Goal: Transaction & Acquisition: Purchase product/service

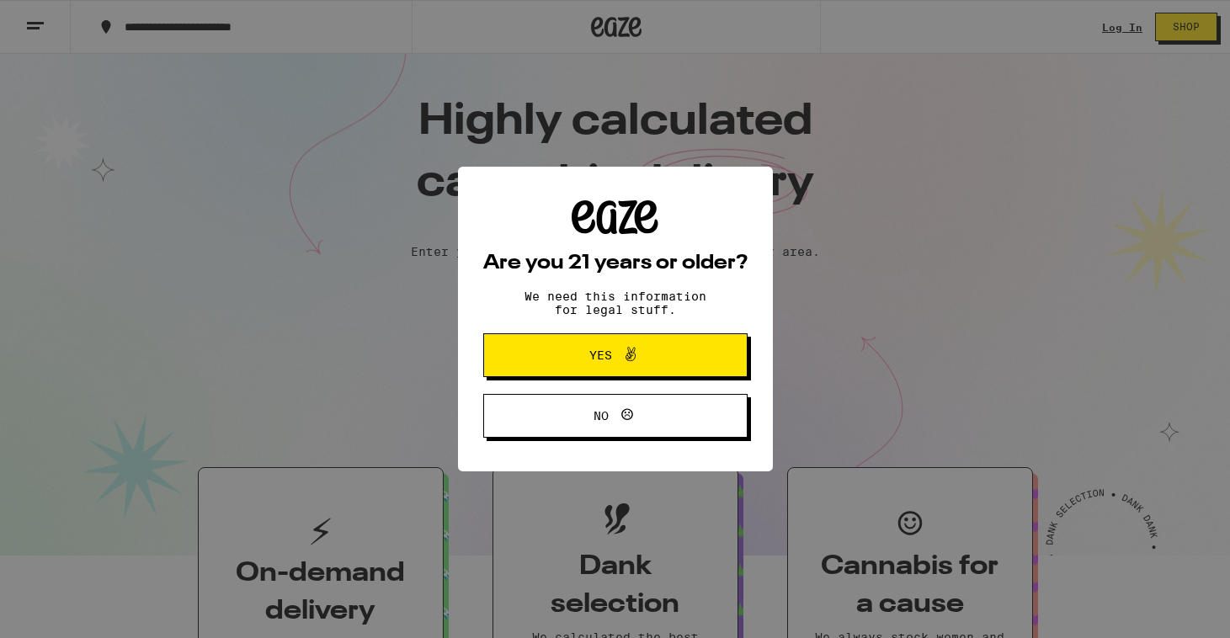
click at [711, 300] on div "Are you 21 years or older? We need this information for legal stuff. Yes No" at bounding box center [615, 319] width 1230 height 638
click at [681, 363] on button "Yes" at bounding box center [615, 355] width 264 height 44
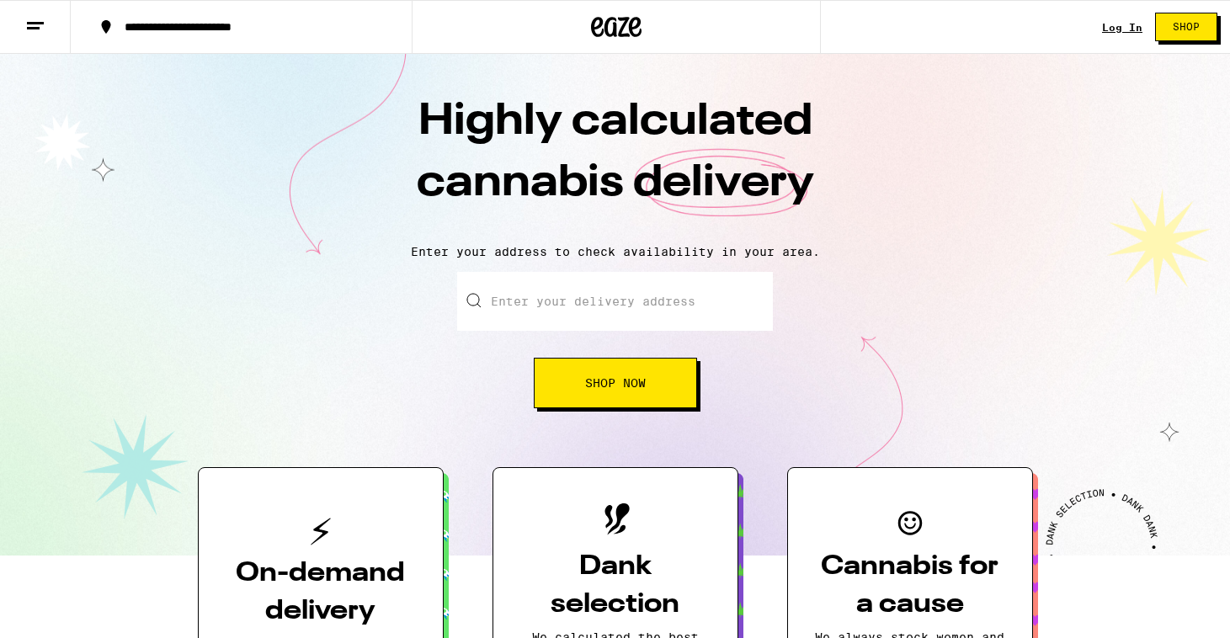
click at [693, 297] on input "Enter your delivery address" at bounding box center [615, 301] width 316 height 59
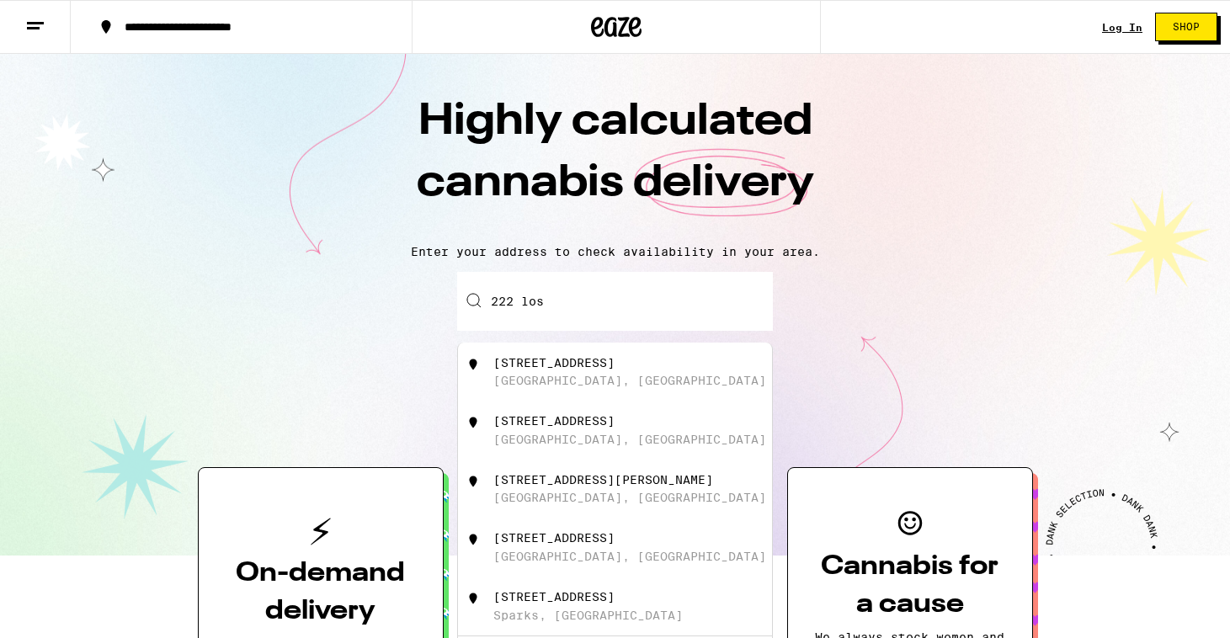
click at [697, 376] on div "[STREET_ADDRESS]" at bounding box center [643, 372] width 301 height 32
type input "[STREET_ADDRESS]"
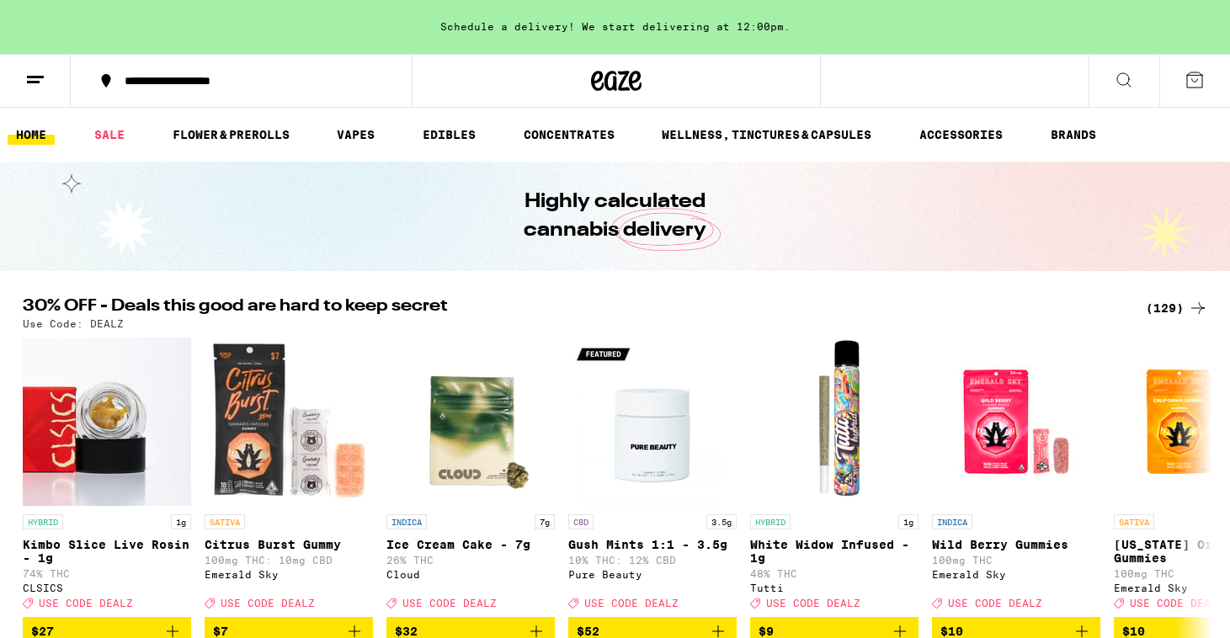
click at [1168, 306] on div "(129)" at bounding box center [1177, 308] width 62 height 20
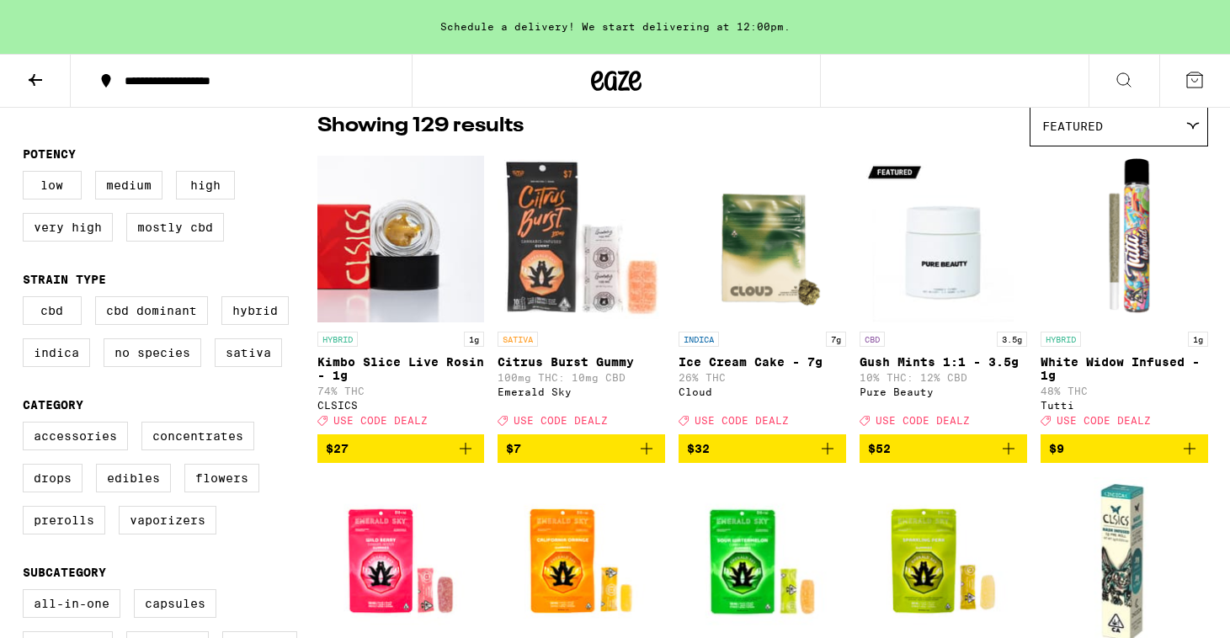
scroll to position [151, 0]
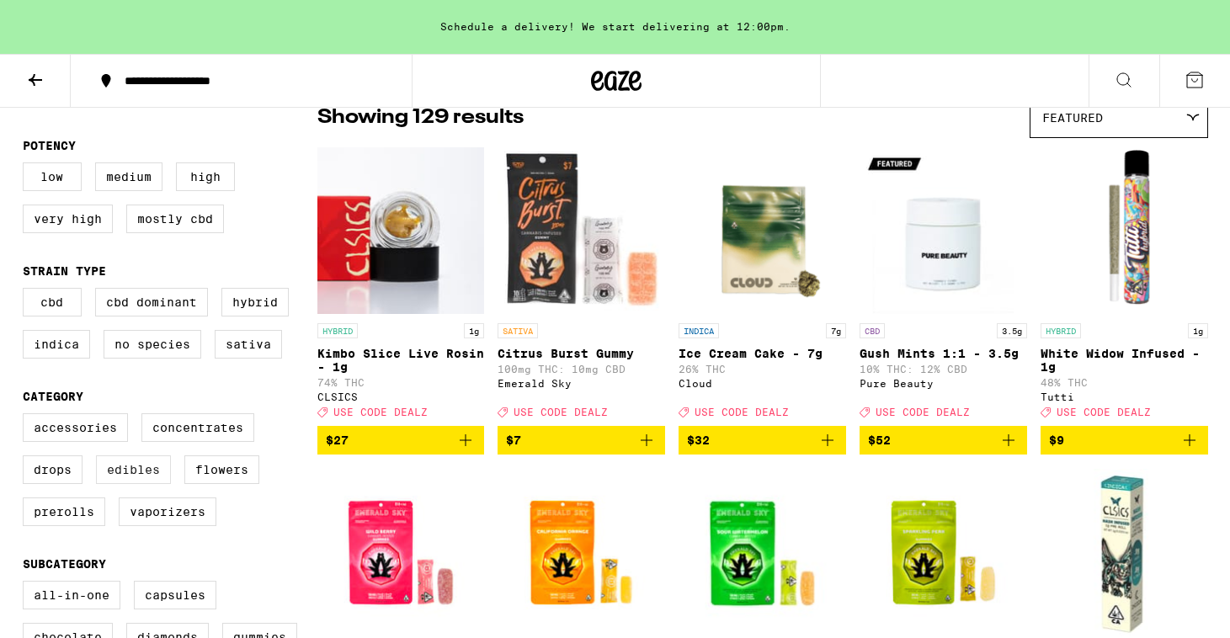
click at [155, 484] on label "Edibles" at bounding box center [133, 469] width 75 height 29
click at [27, 417] on input "Edibles" at bounding box center [26, 416] width 1 height 1
checkbox input "true"
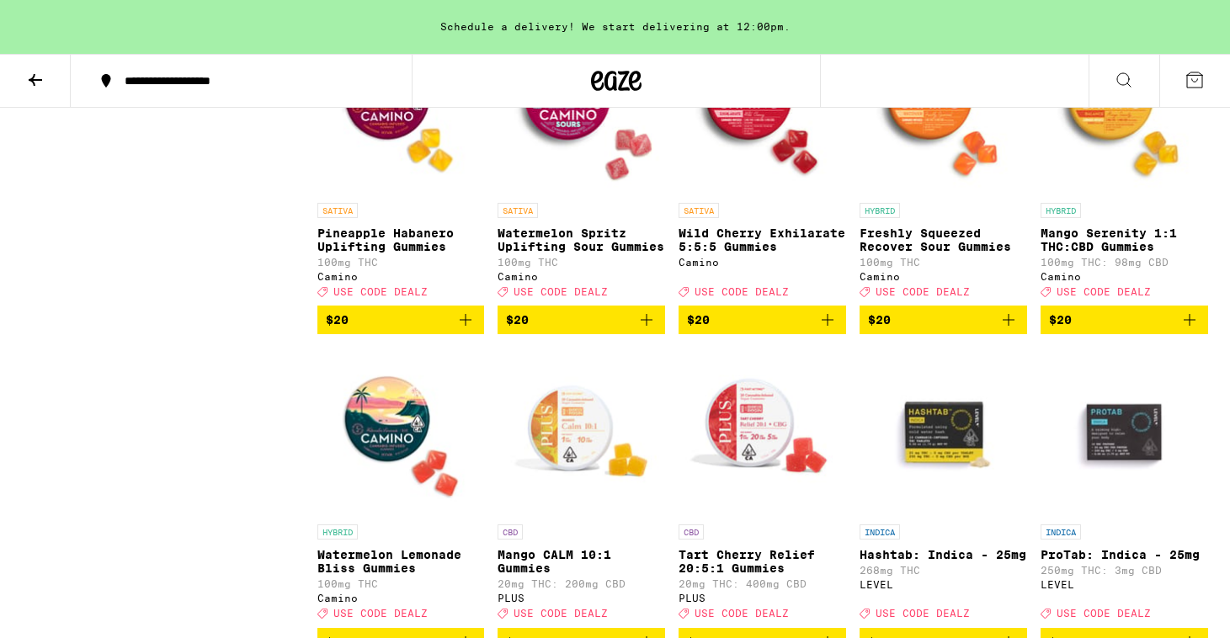
scroll to position [1558, 0]
click at [466, 326] on icon "Add to bag" at bounding box center [466, 320] width 12 height 12
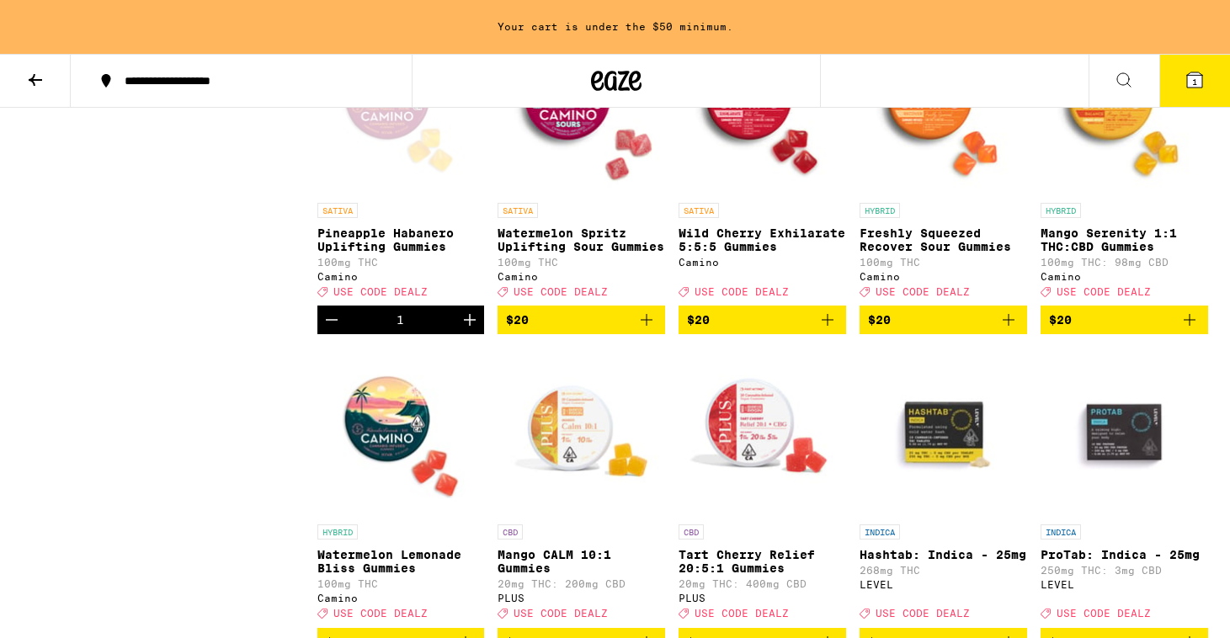
click at [466, 330] on icon "Increment" at bounding box center [470, 320] width 20 height 20
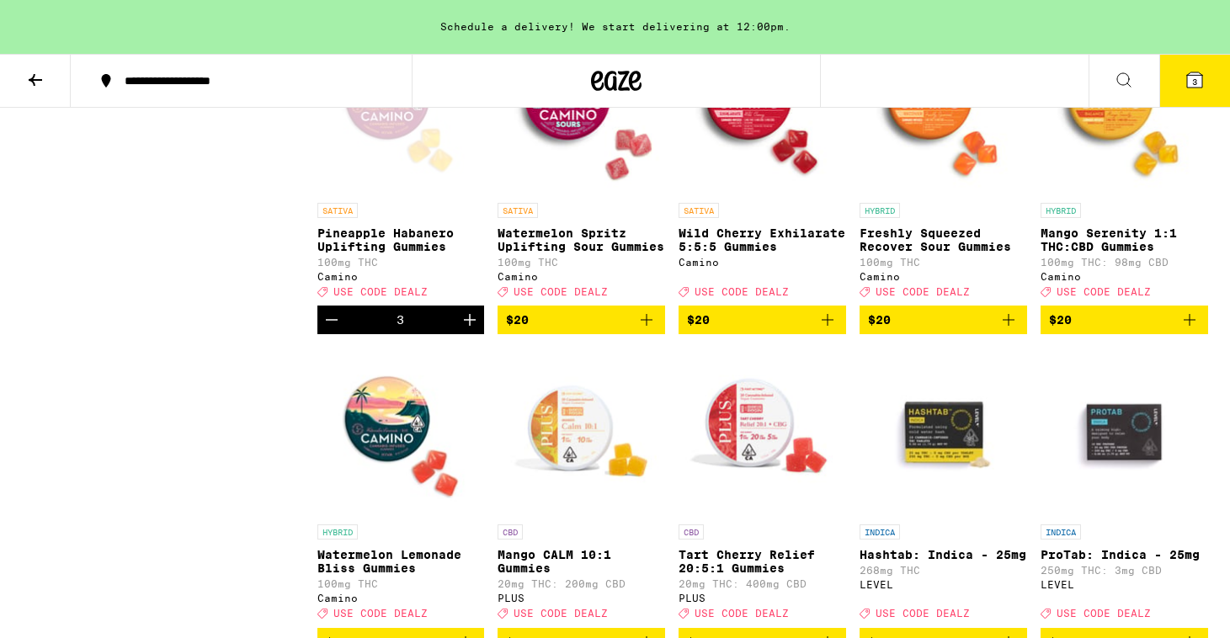
click at [466, 330] on icon "Increment" at bounding box center [470, 320] width 20 height 20
click at [1200, 80] on icon at bounding box center [1194, 79] width 15 height 15
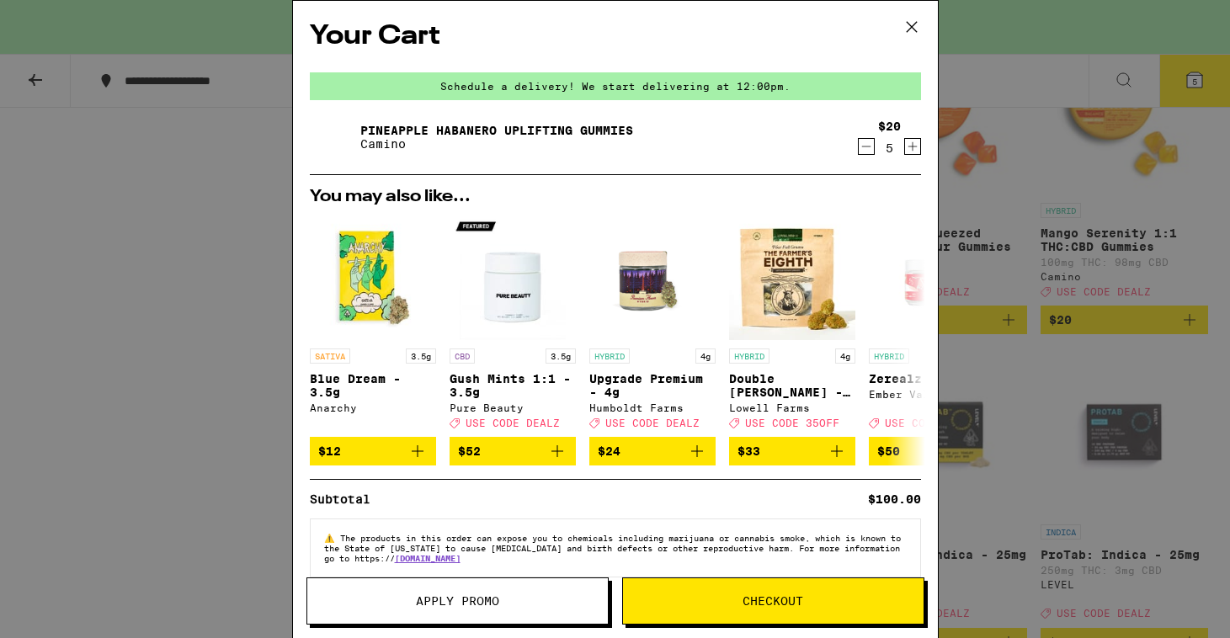
click at [508, 607] on button "Apply Promo" at bounding box center [457, 600] width 302 height 47
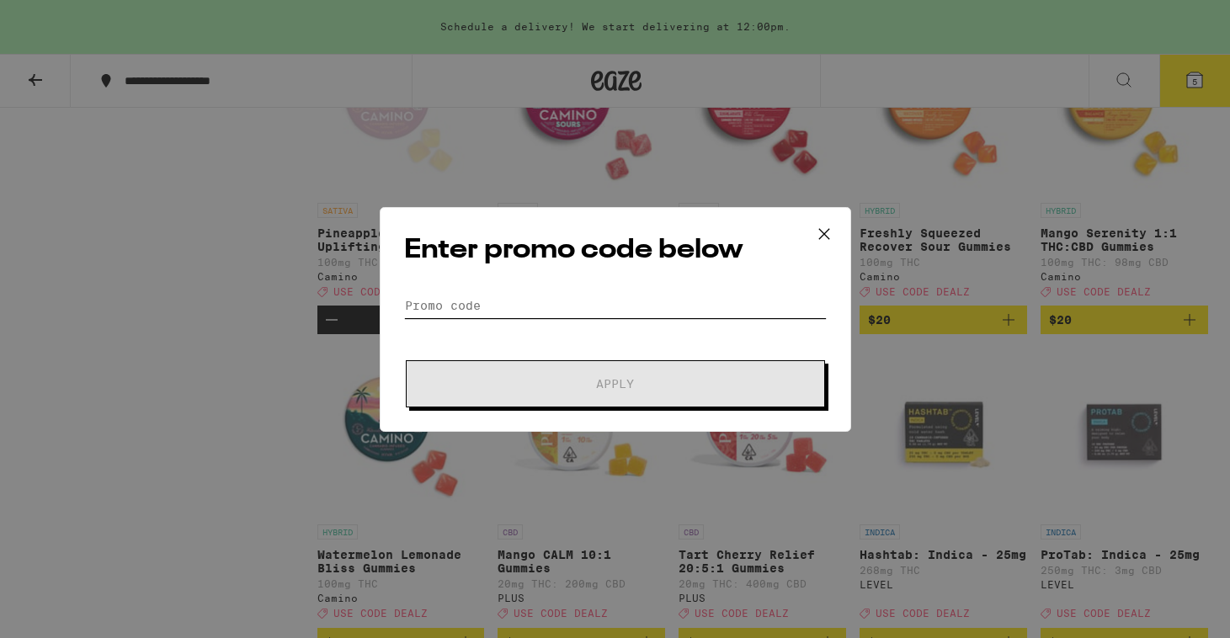
click at [563, 307] on input "Promo Code" at bounding box center [615, 305] width 423 height 25
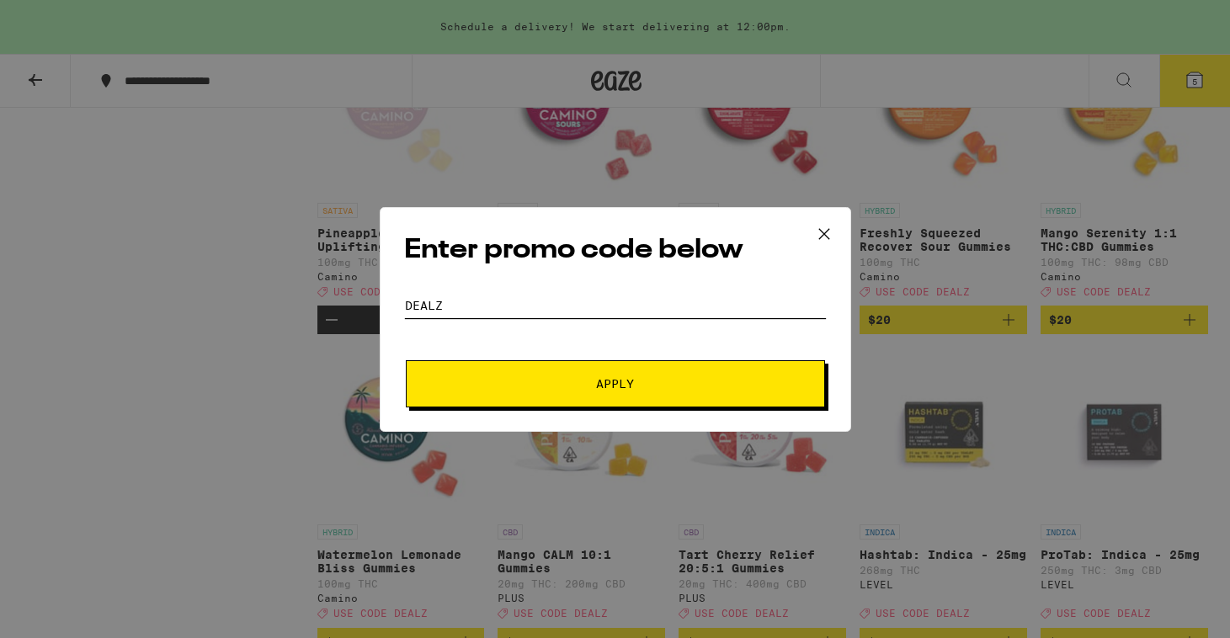
type input "dealz"
click at [573, 388] on span "Apply" at bounding box center [615, 384] width 303 height 12
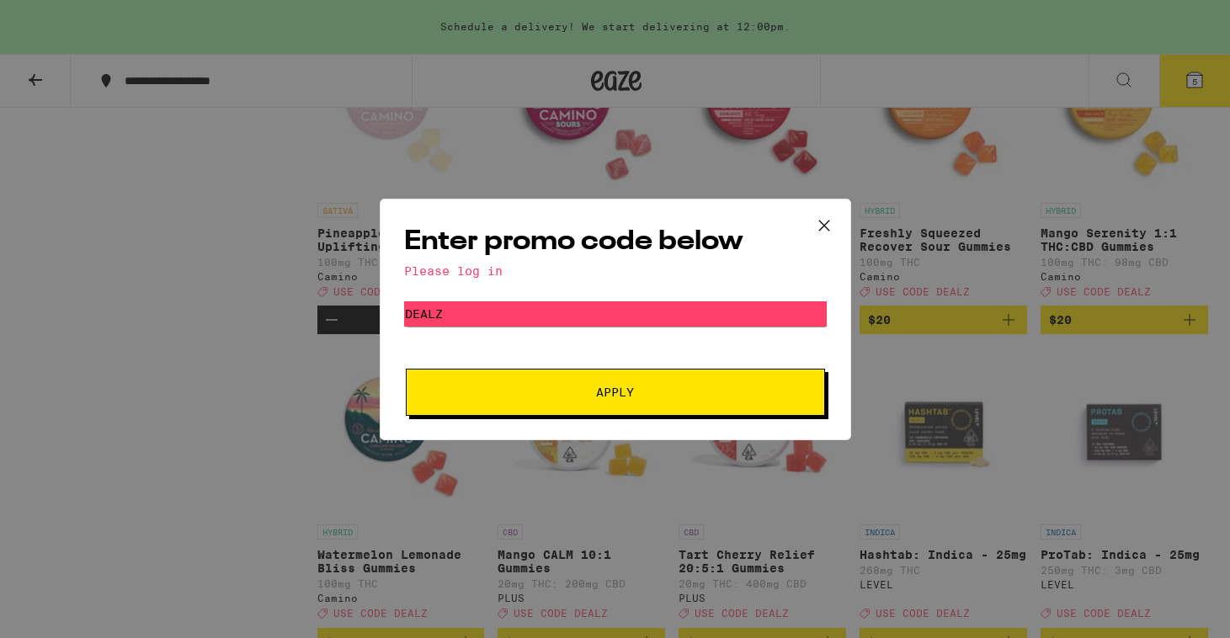
click at [823, 221] on icon at bounding box center [824, 225] width 25 height 25
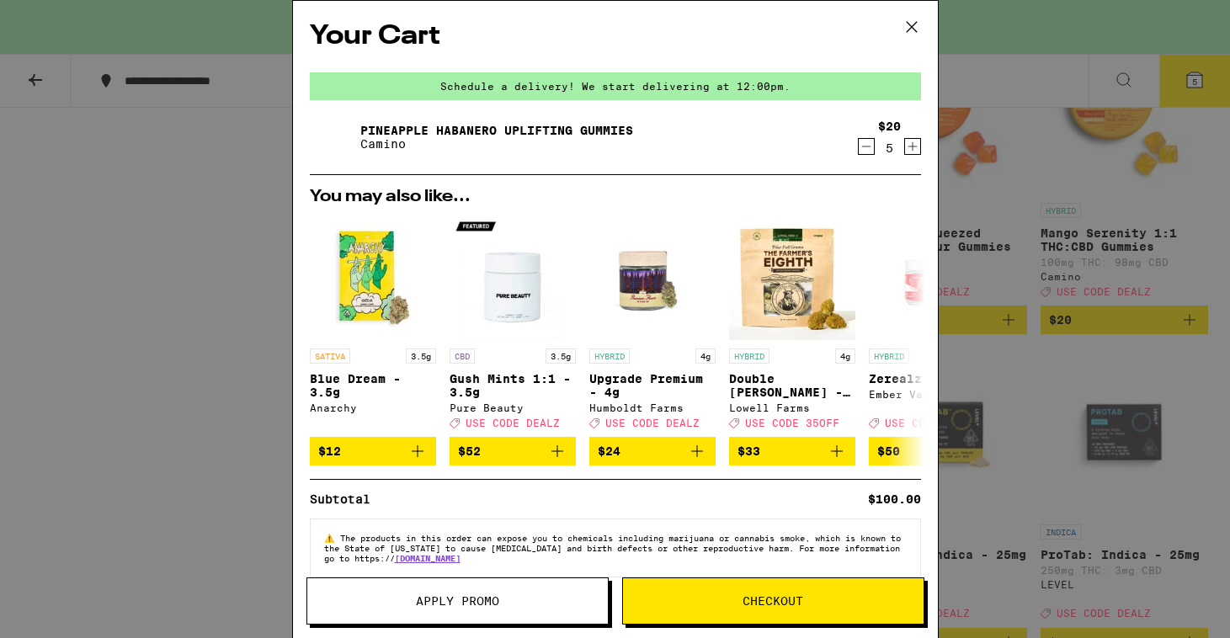
click at [731, 605] on span "Checkout" at bounding box center [773, 601] width 301 height 12
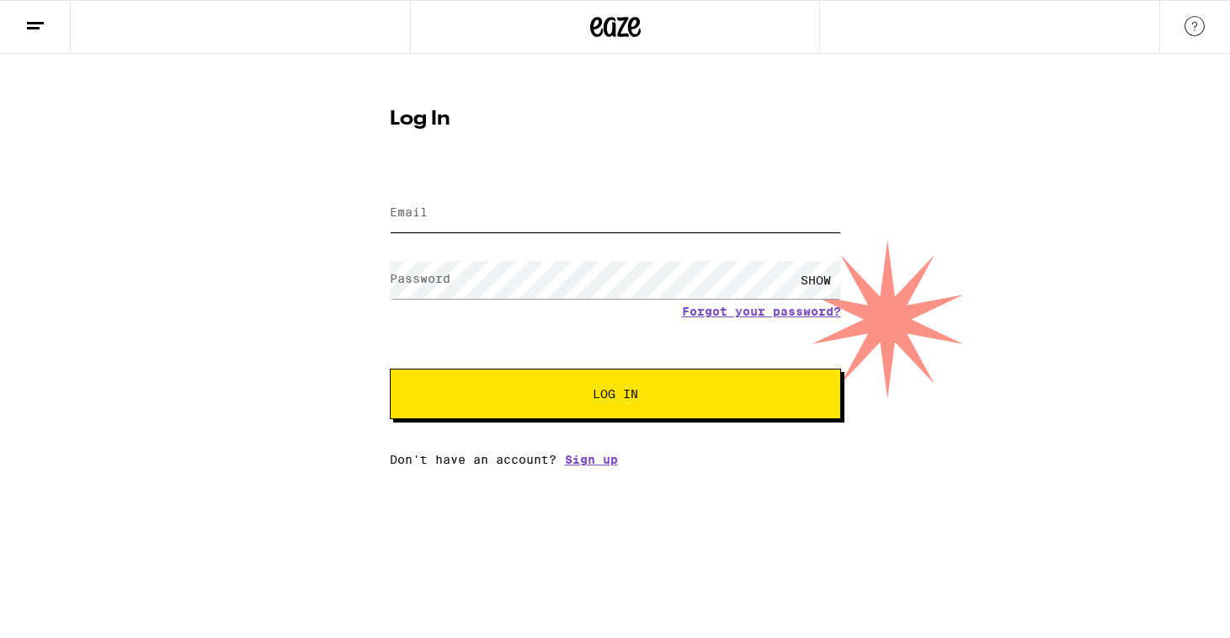
type input "[EMAIL_ADDRESS][DOMAIN_NAME]"
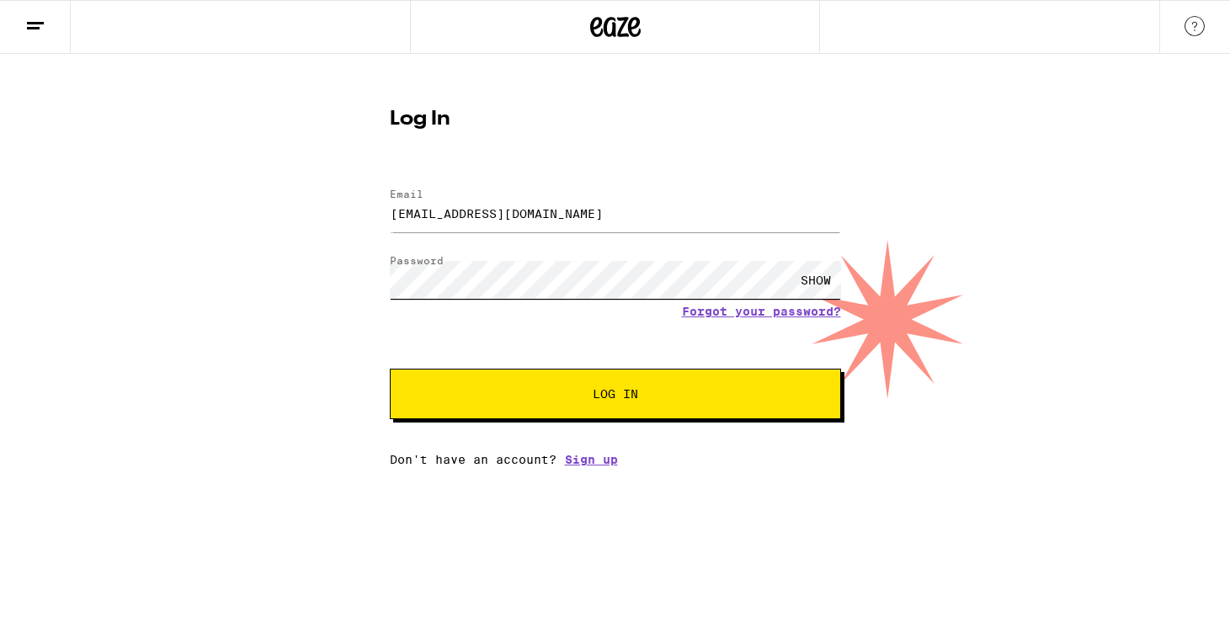
click at [615, 396] on button "Log In" at bounding box center [615, 394] width 451 height 51
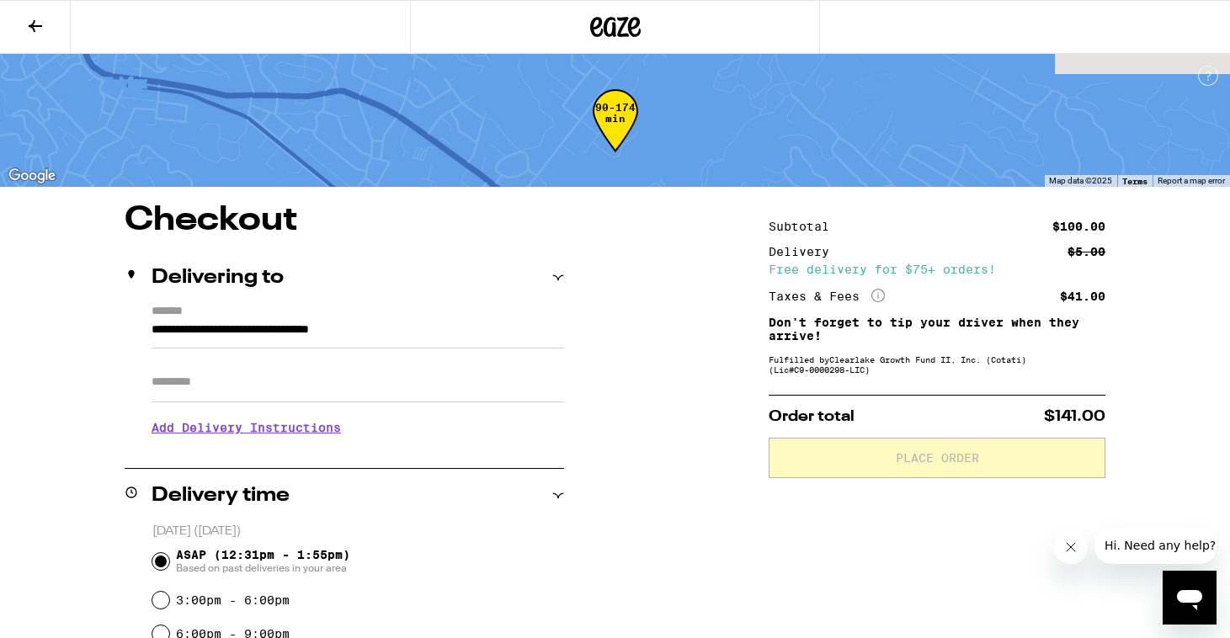
click at [39, 19] on icon at bounding box center [35, 26] width 20 height 20
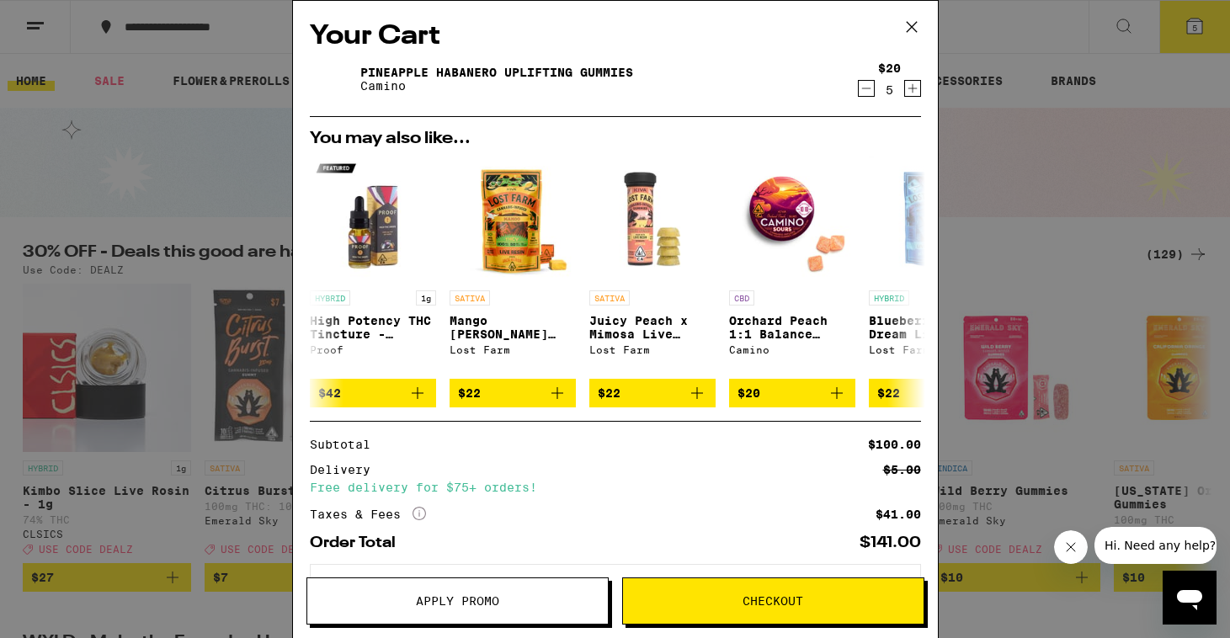
click at [535, 602] on span "Apply Promo" at bounding box center [457, 601] width 301 height 12
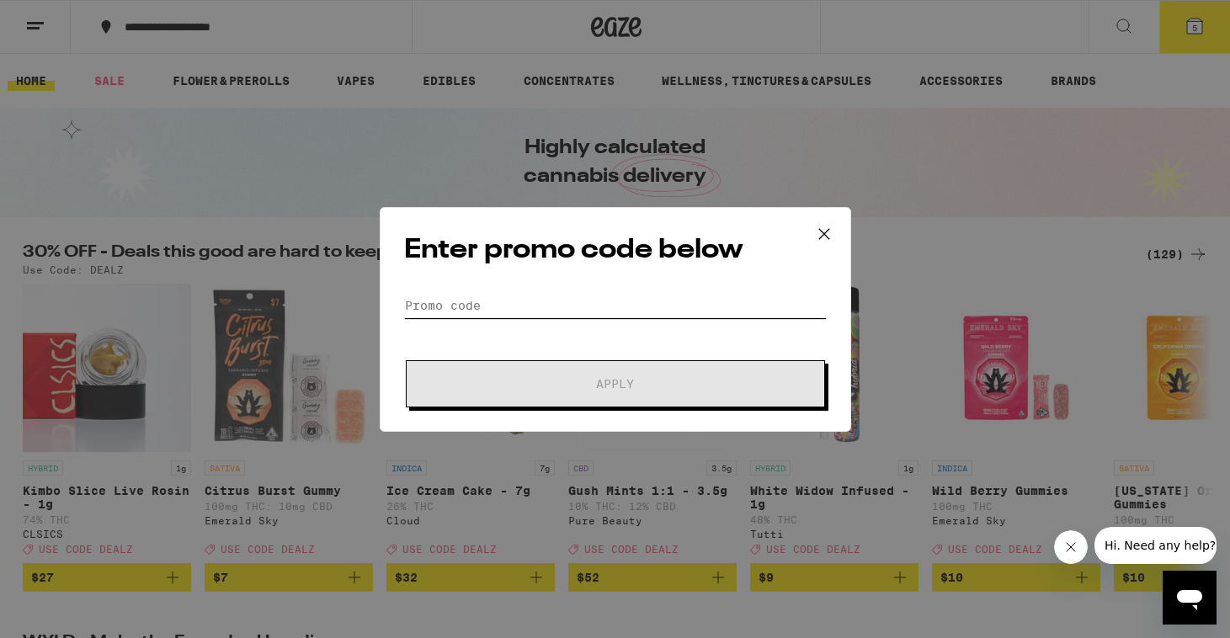
click at [559, 303] on input "Promo Code" at bounding box center [615, 305] width 423 height 25
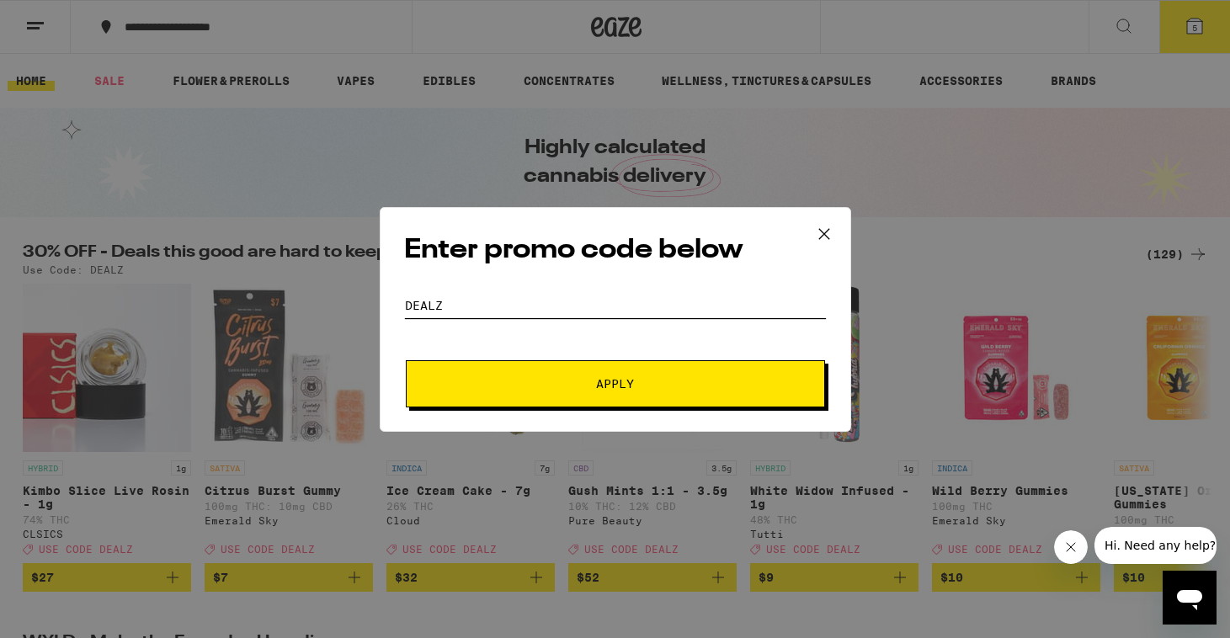
type input "dealz"
click at [615, 383] on button "Apply" at bounding box center [615, 383] width 419 height 47
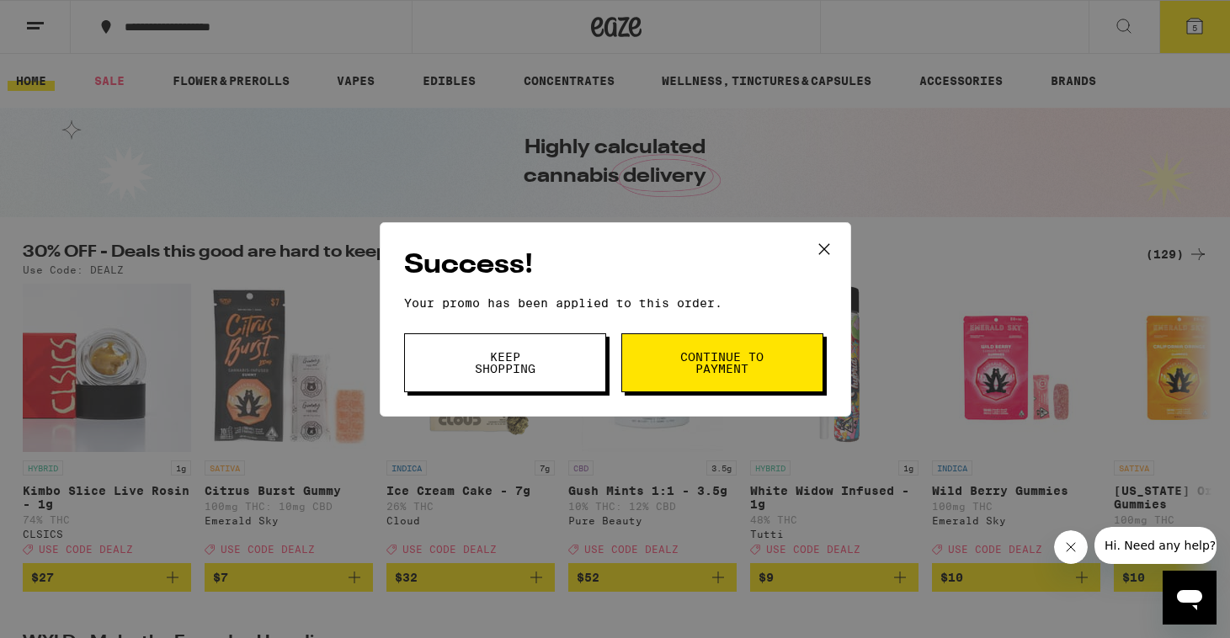
click at [529, 369] on span "Keep Shopping" at bounding box center [505, 363] width 86 height 24
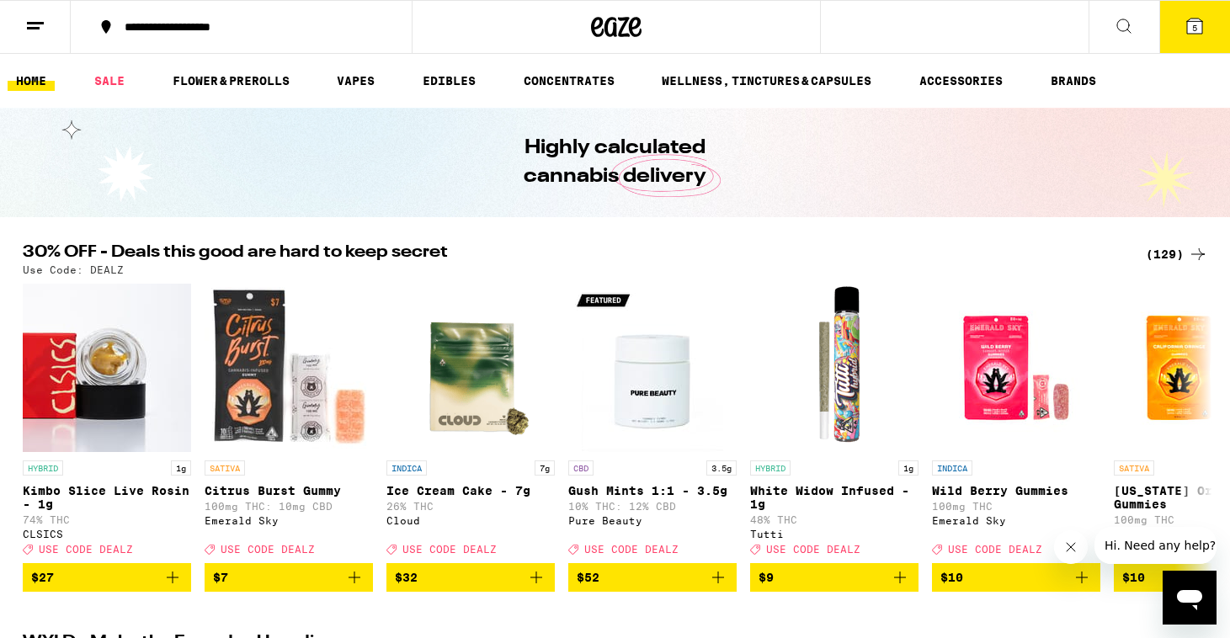
click at [1174, 252] on div "(129)" at bounding box center [1177, 254] width 62 height 20
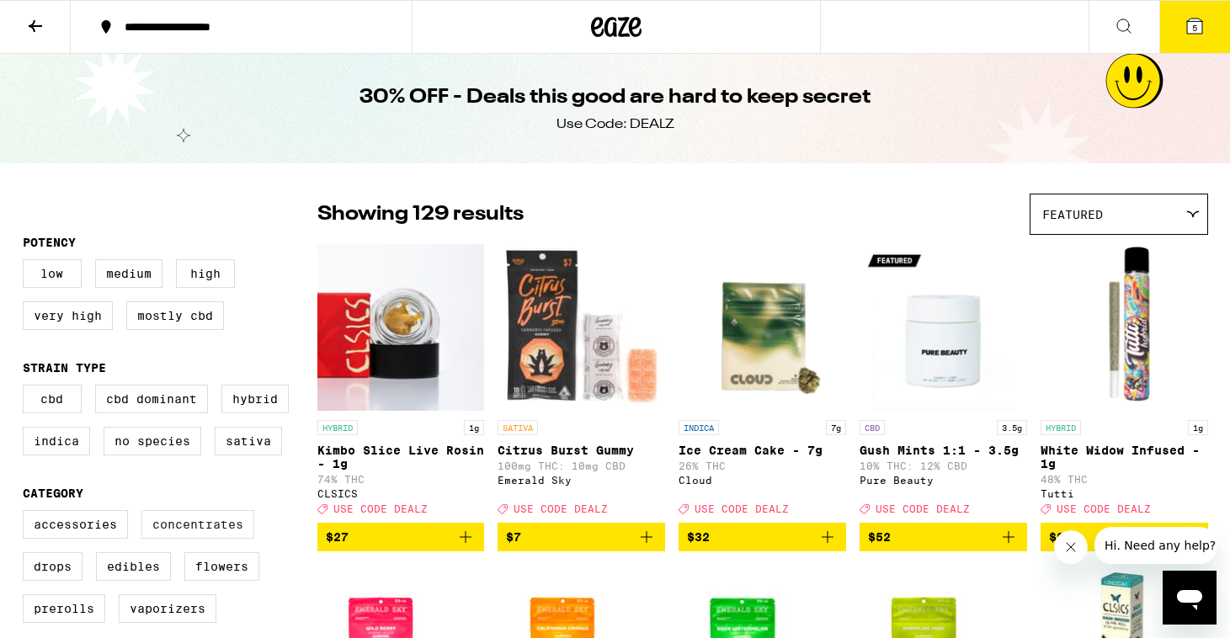
click at [225, 539] on label "Concentrates" at bounding box center [197, 524] width 113 height 29
click at [27, 514] on input "Concentrates" at bounding box center [26, 513] width 1 height 1
checkbox input "true"
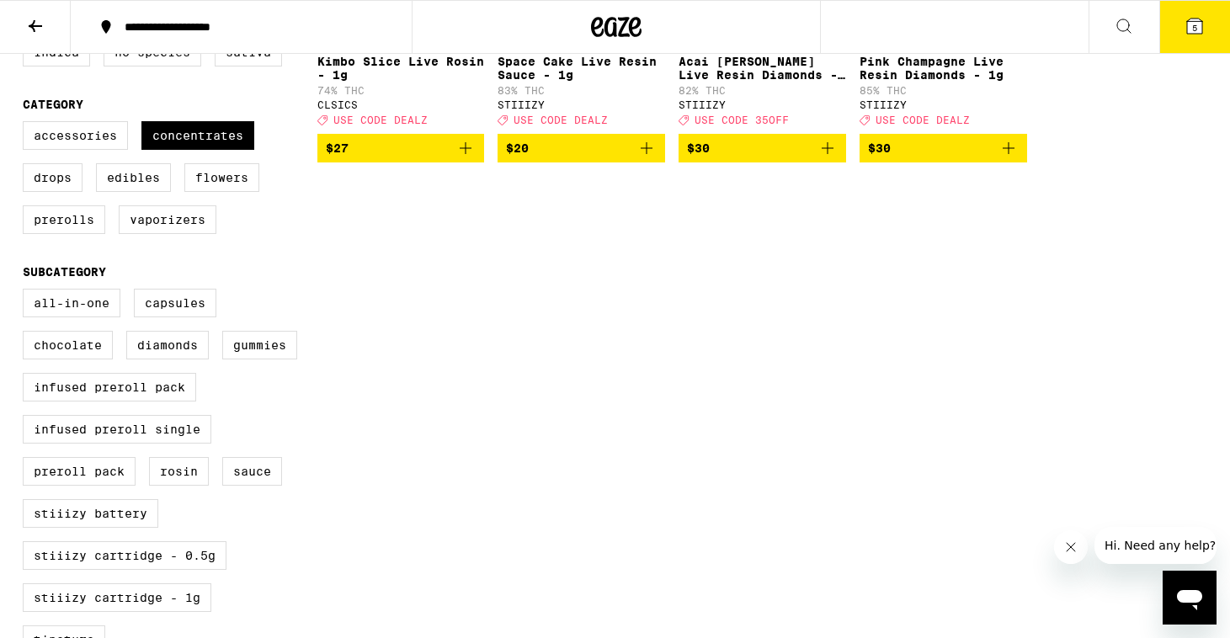
scroll to position [391, 0]
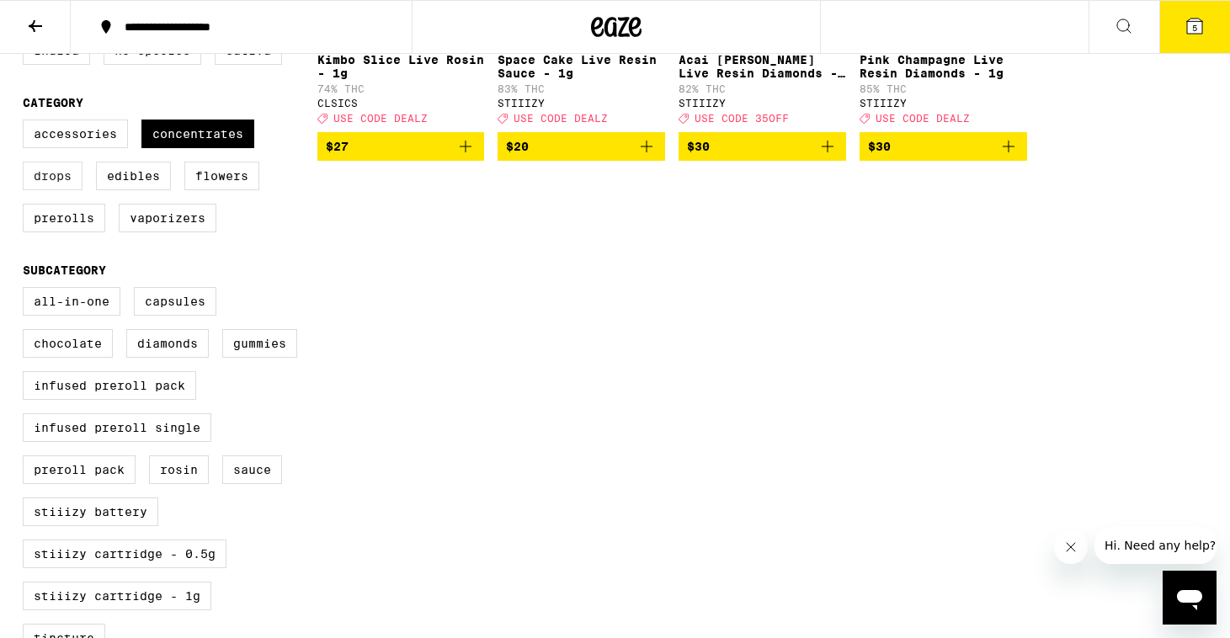
click at [63, 190] on label "Drops" at bounding box center [53, 176] width 60 height 29
click at [27, 123] on input "Drops" at bounding box center [26, 122] width 1 height 1
checkbox input "true"
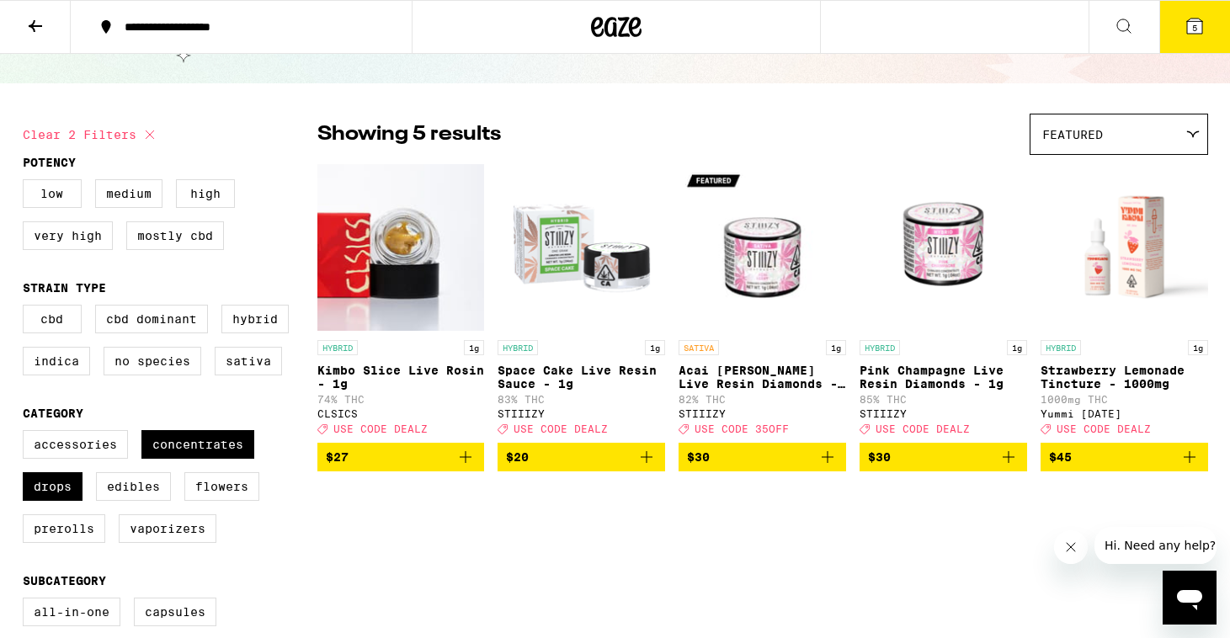
scroll to position [98, 0]
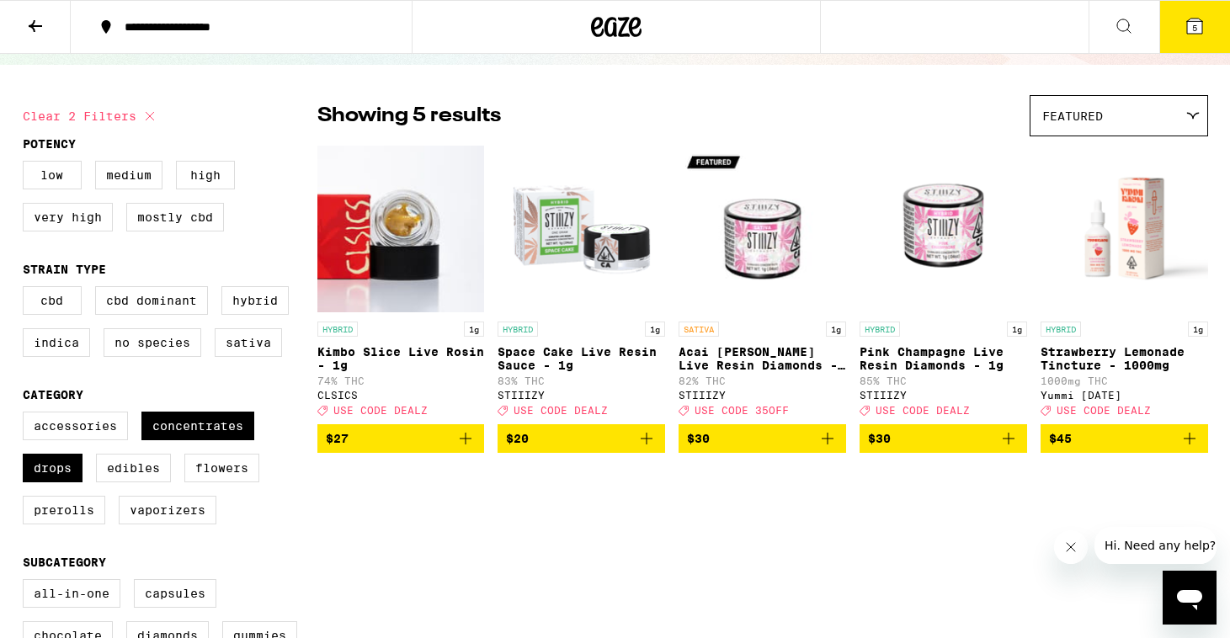
click at [1110, 354] on p "Strawberry Lemonade Tincture - 1000mg" at bounding box center [1125, 358] width 168 height 27
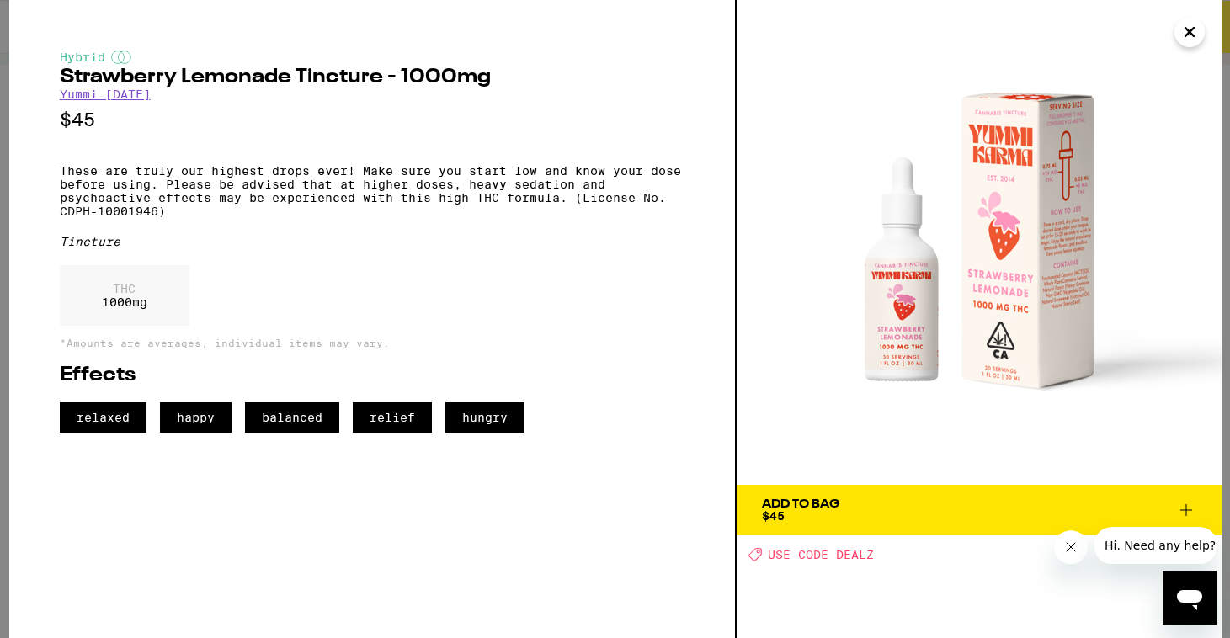
click at [812, 504] on div "Add To Bag" at bounding box center [800, 504] width 77 height 12
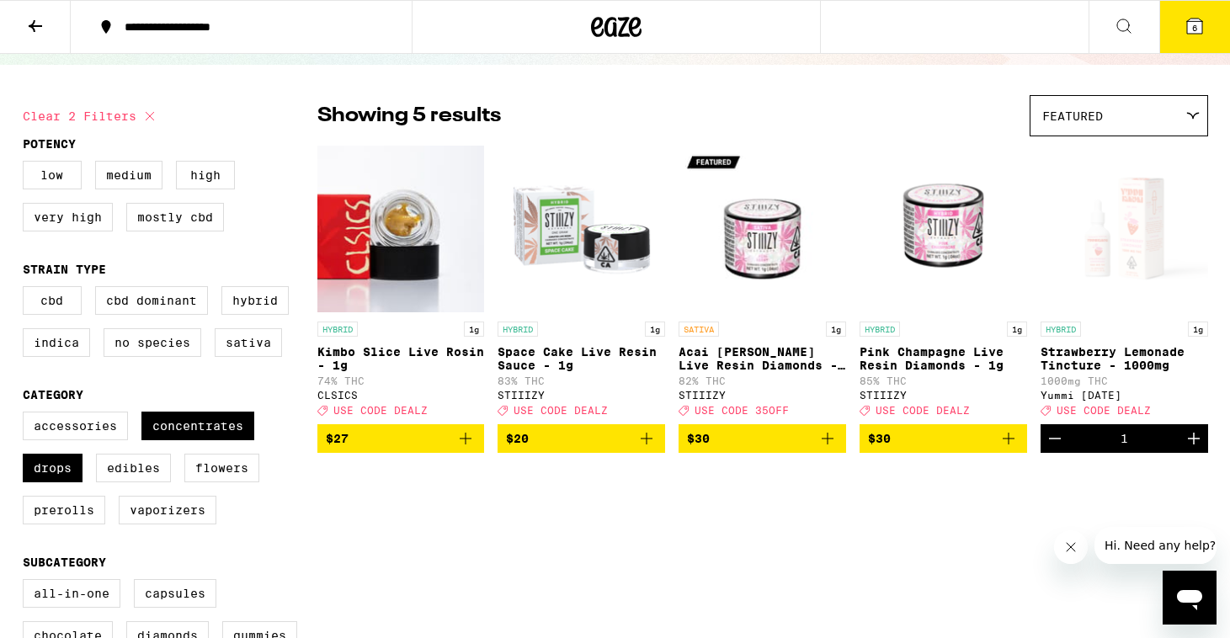
click at [1196, 24] on span "6" at bounding box center [1194, 28] width 5 height 10
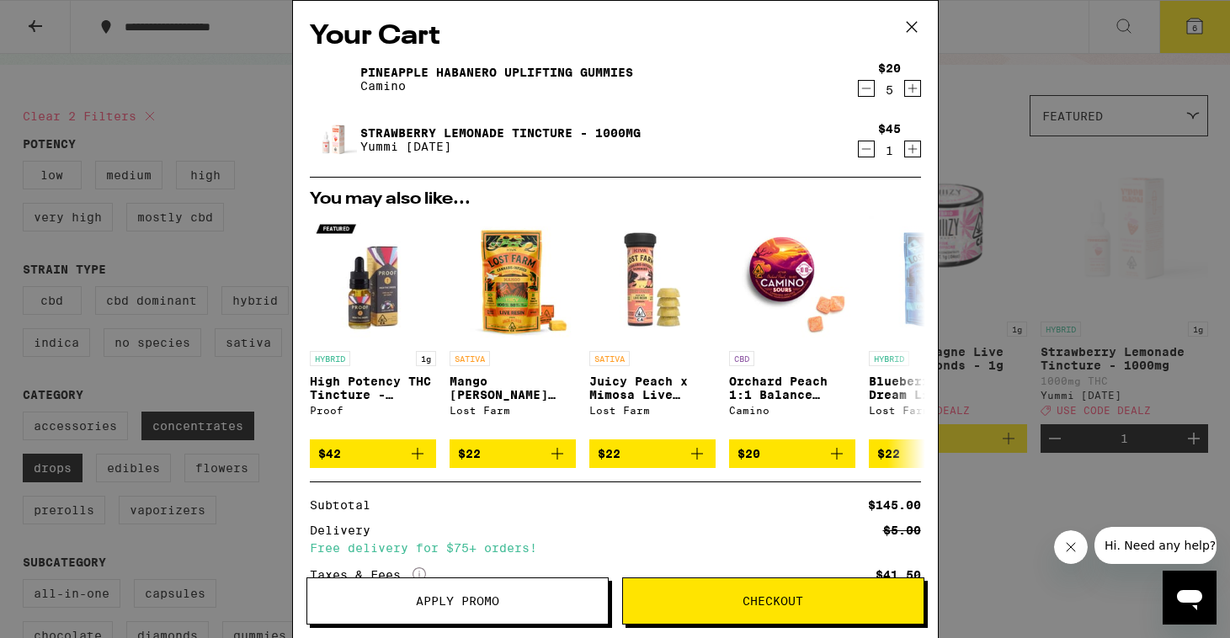
click at [724, 598] on span "Checkout" at bounding box center [773, 601] width 301 height 12
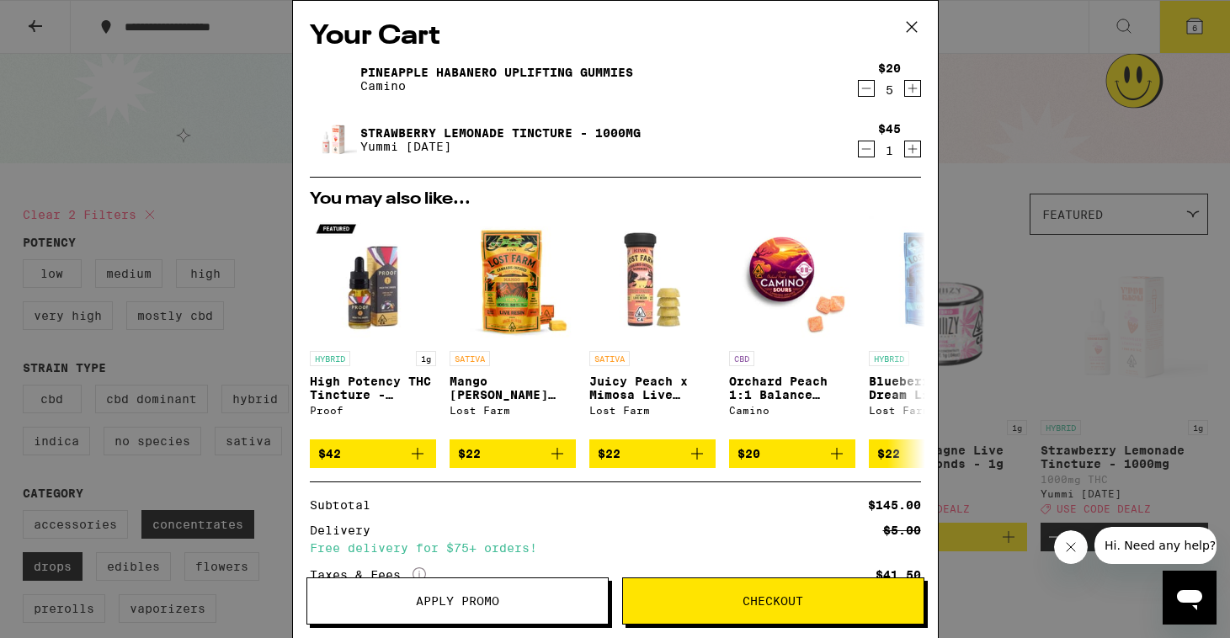
click at [918, 25] on icon at bounding box center [911, 26] width 25 height 25
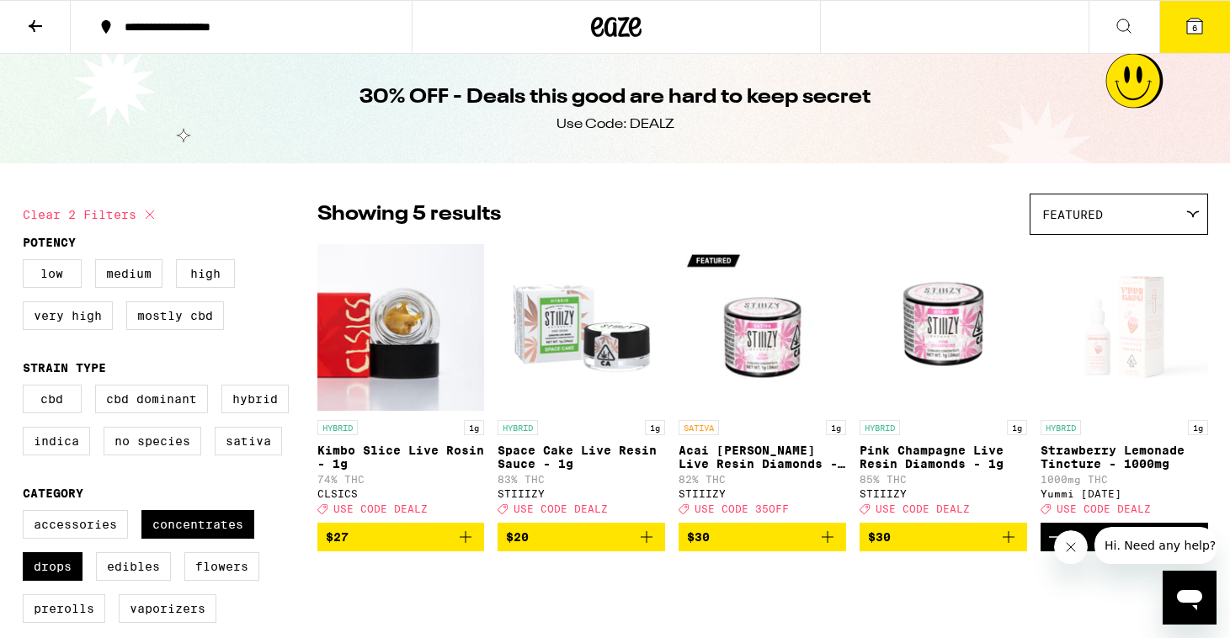
click at [1193, 28] on span "6" at bounding box center [1194, 28] width 5 height 10
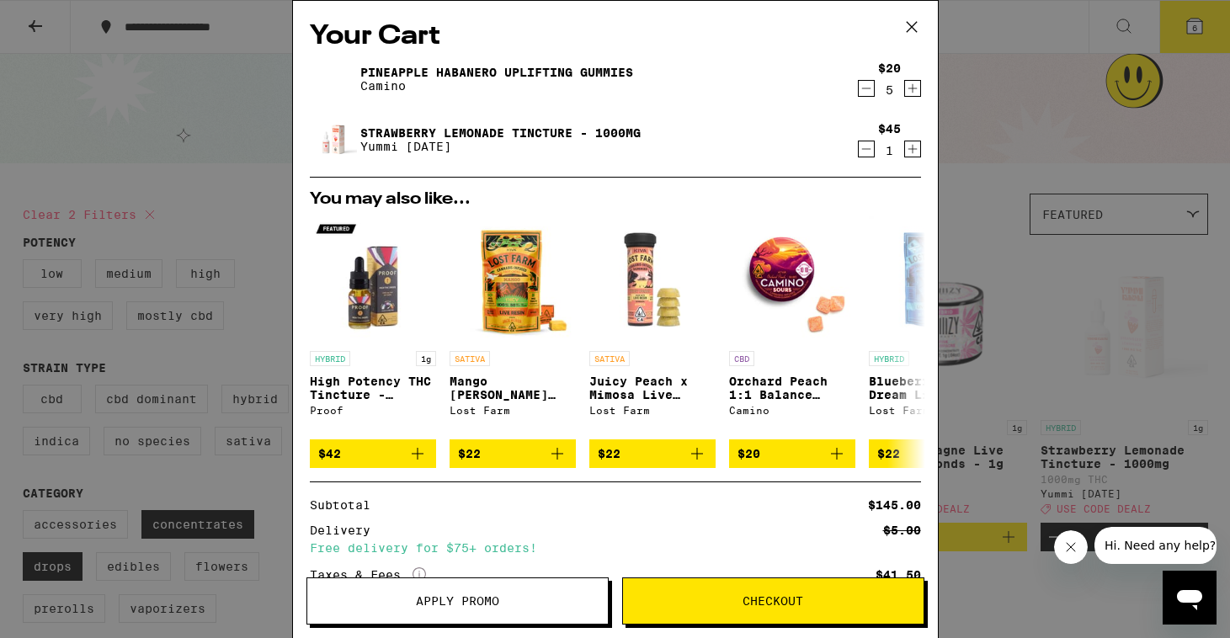
click at [915, 88] on icon "Increment" at bounding box center [912, 88] width 15 height 20
click at [765, 604] on span "Checkout" at bounding box center [772, 601] width 61 height 12
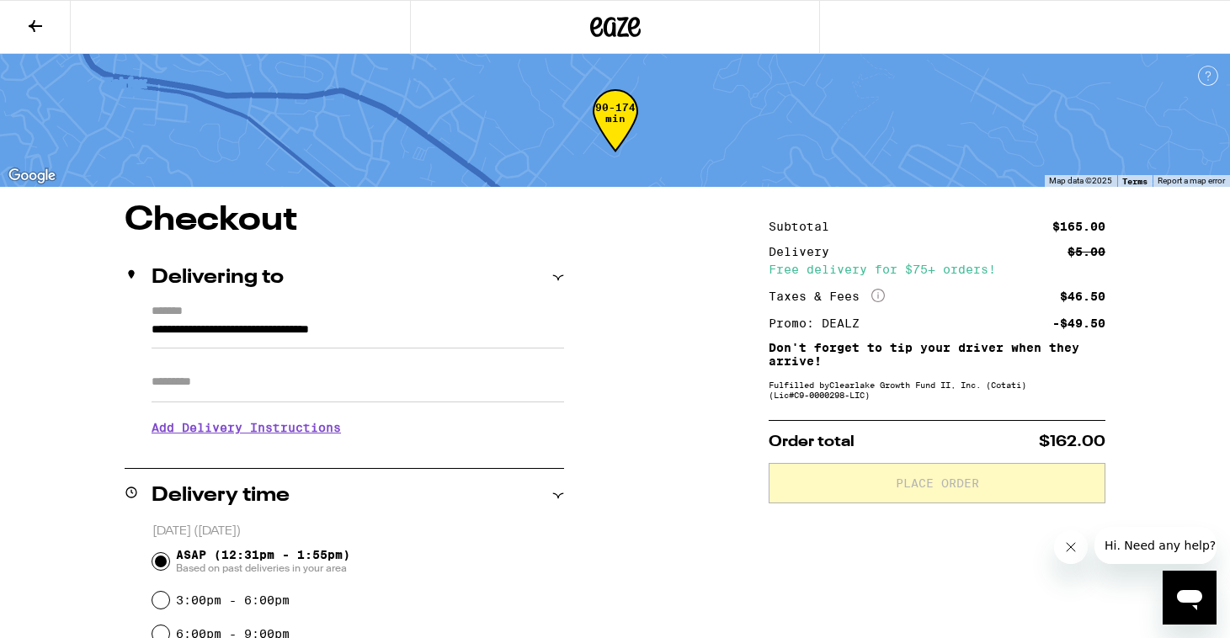
click at [40, 23] on icon at bounding box center [35, 26] width 20 height 20
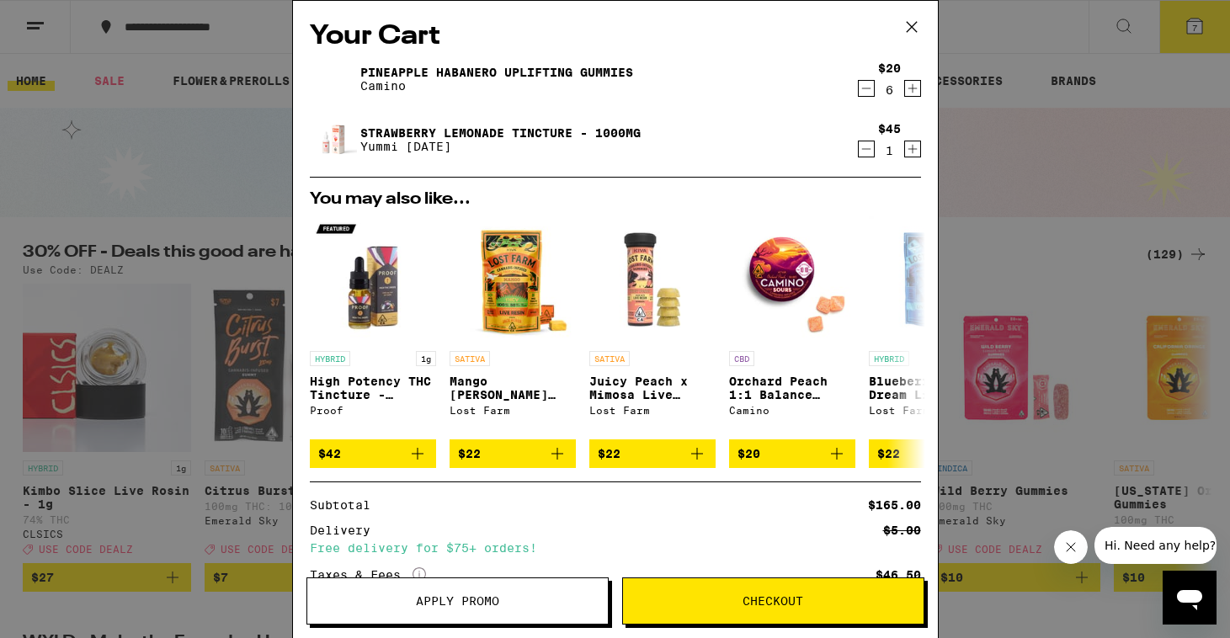
click at [866, 88] on icon "Decrement" at bounding box center [865, 88] width 9 height 0
click at [564, 130] on link "Strawberry Lemonade Tincture - 1000mg" at bounding box center [500, 132] width 280 height 13
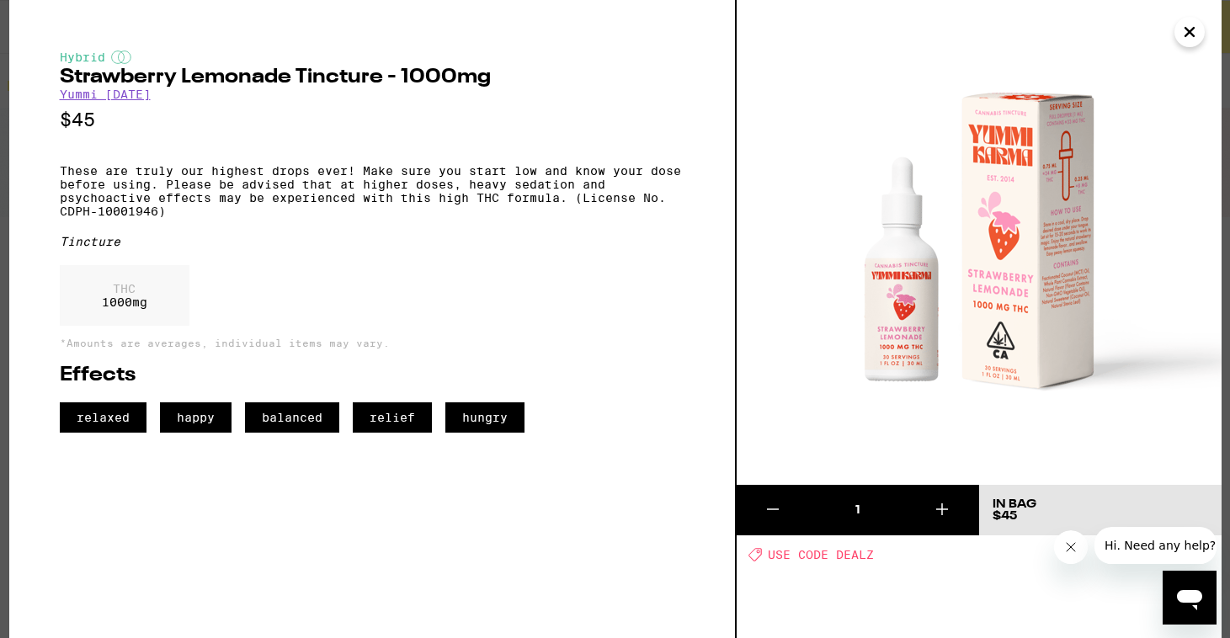
click at [125, 100] on link "Yummi [DATE]" at bounding box center [105, 94] width 91 height 13
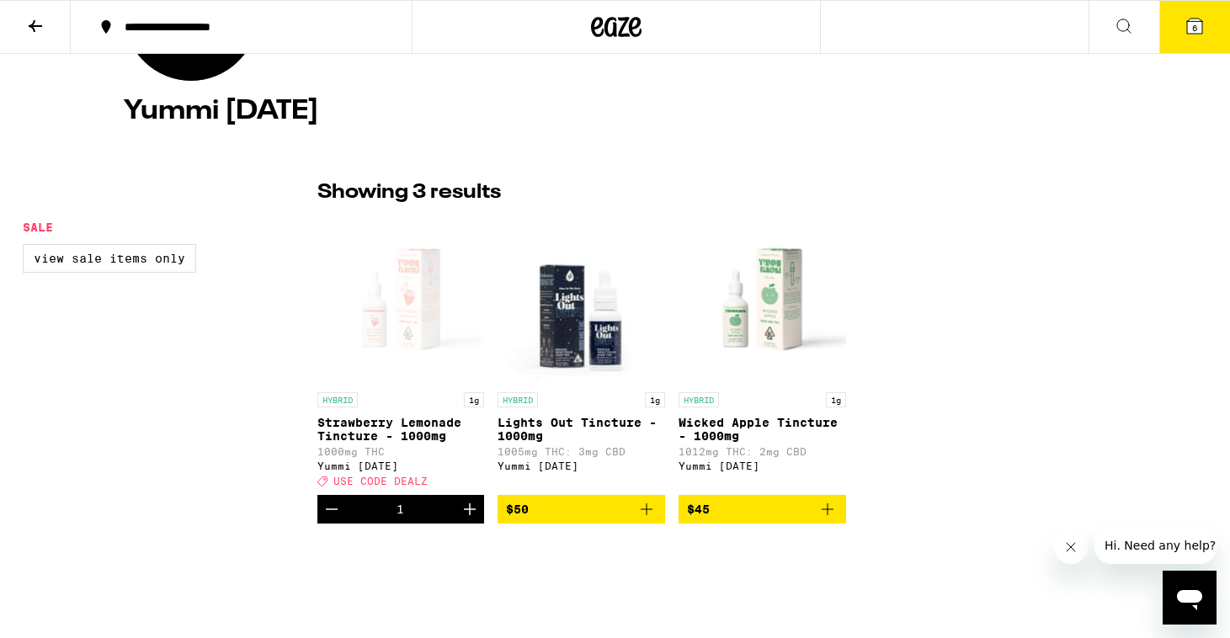
scroll to position [279, 0]
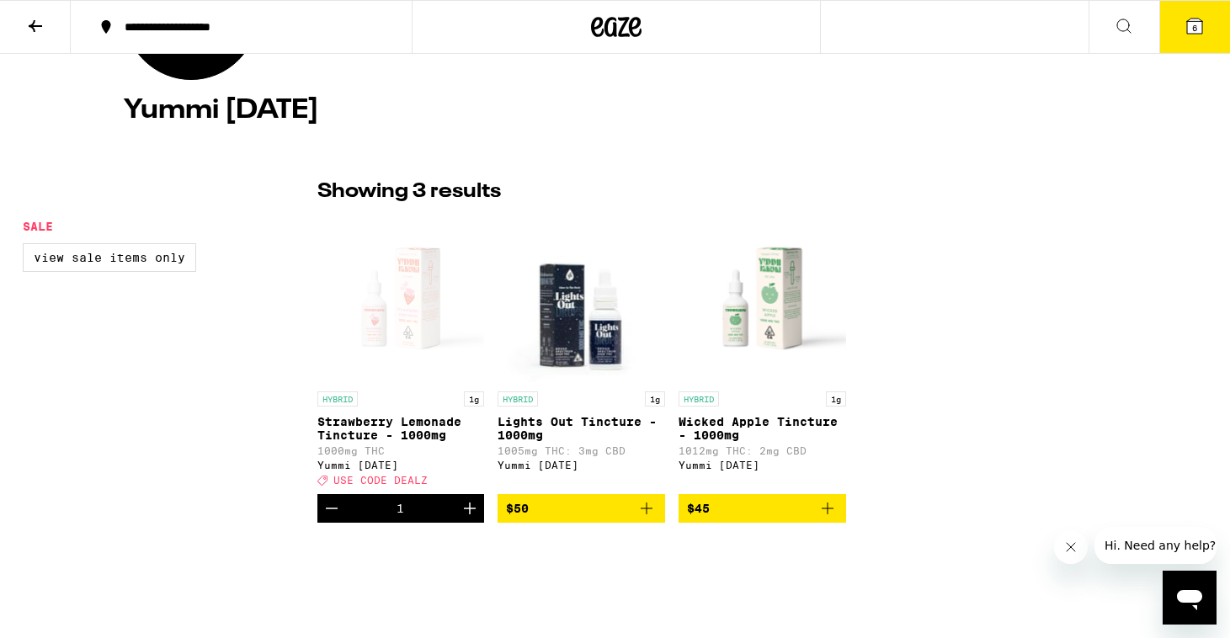
click at [402, 421] on p "Strawberry Lemonade Tincture - 1000mg" at bounding box center [401, 428] width 168 height 27
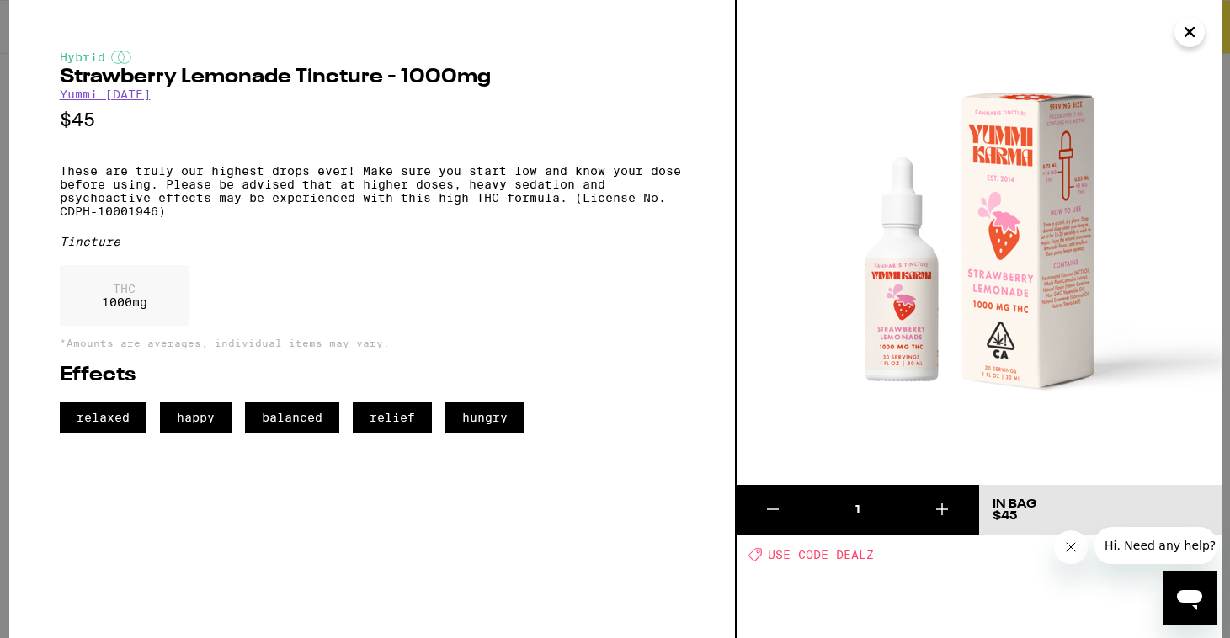
click at [1187, 32] on icon "Close" at bounding box center [1189, 31] width 20 height 25
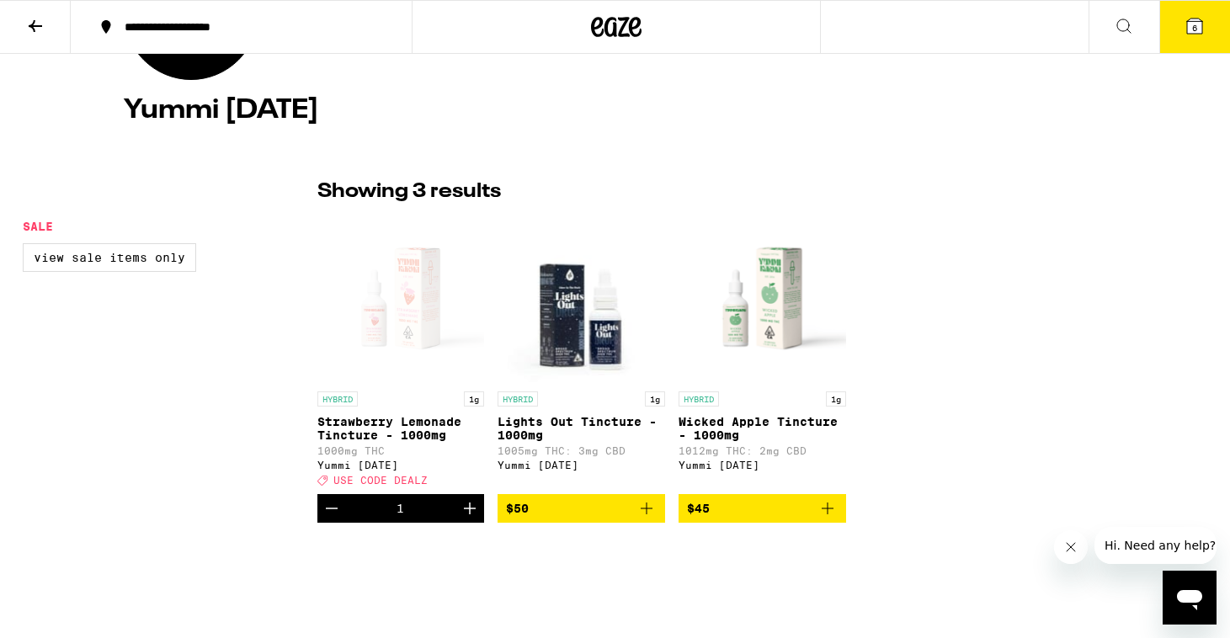
click at [1192, 28] on span "6" at bounding box center [1194, 28] width 5 height 10
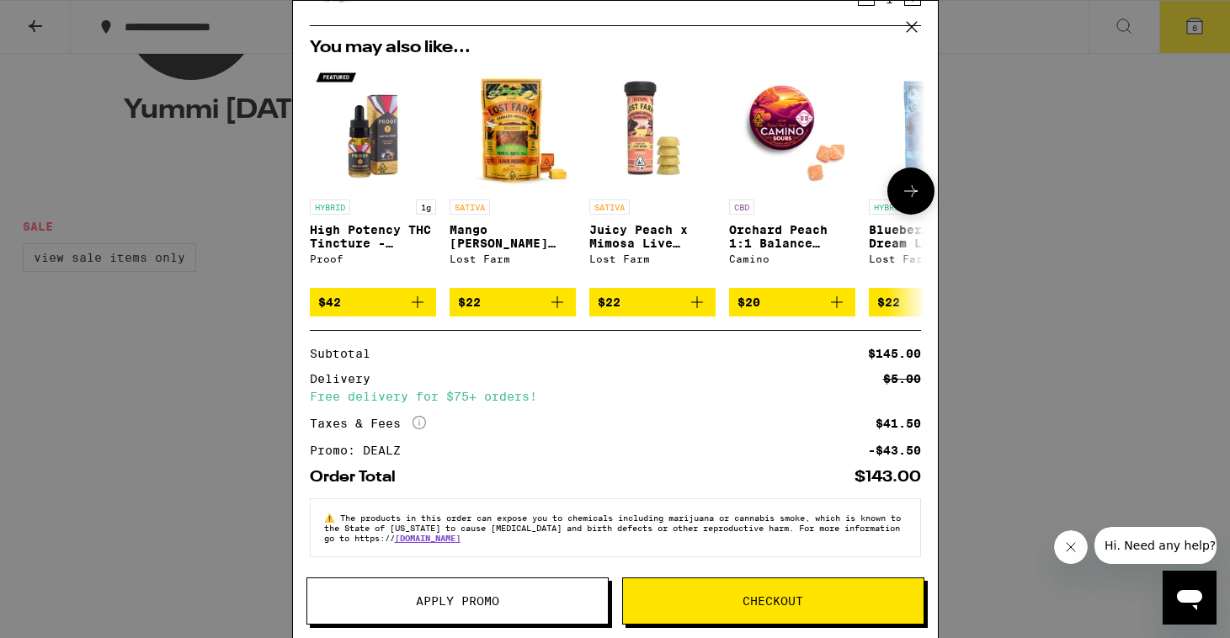
scroll to position [164, 0]
click at [734, 611] on button "Checkout" at bounding box center [773, 600] width 302 height 47
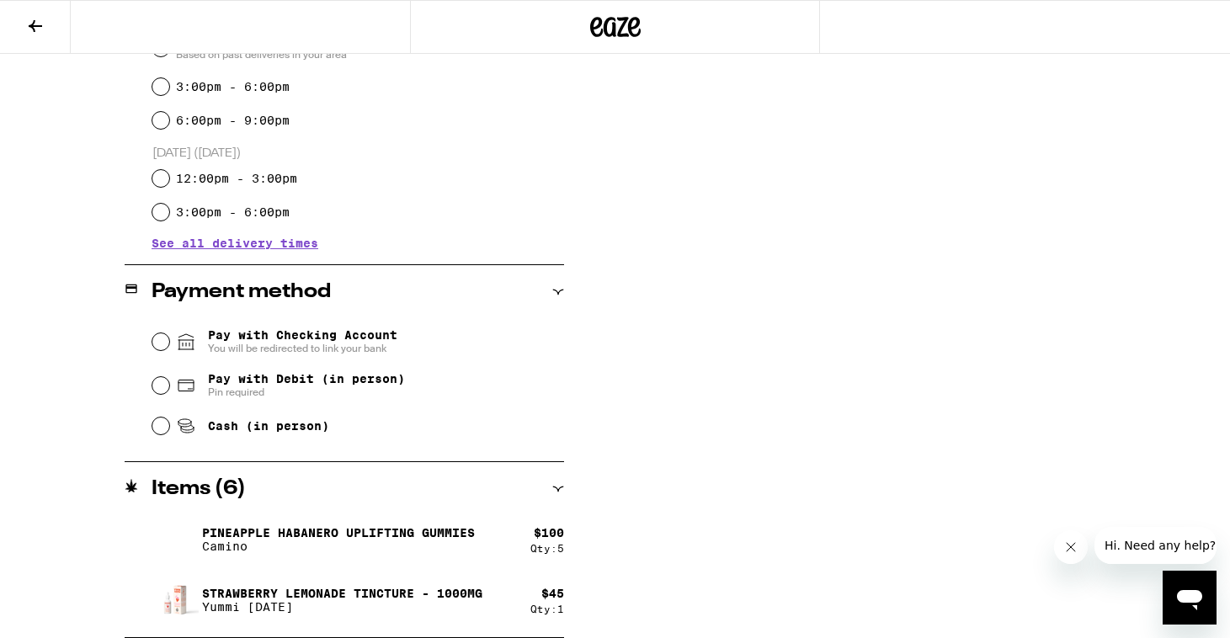
scroll to position [514, 0]
click at [311, 429] on span "Cash (in person)" at bounding box center [268, 425] width 121 height 13
click at [169, 429] on input "Cash (in person)" at bounding box center [160, 426] width 17 height 17
radio input "true"
click at [36, 21] on icon at bounding box center [35, 26] width 20 height 20
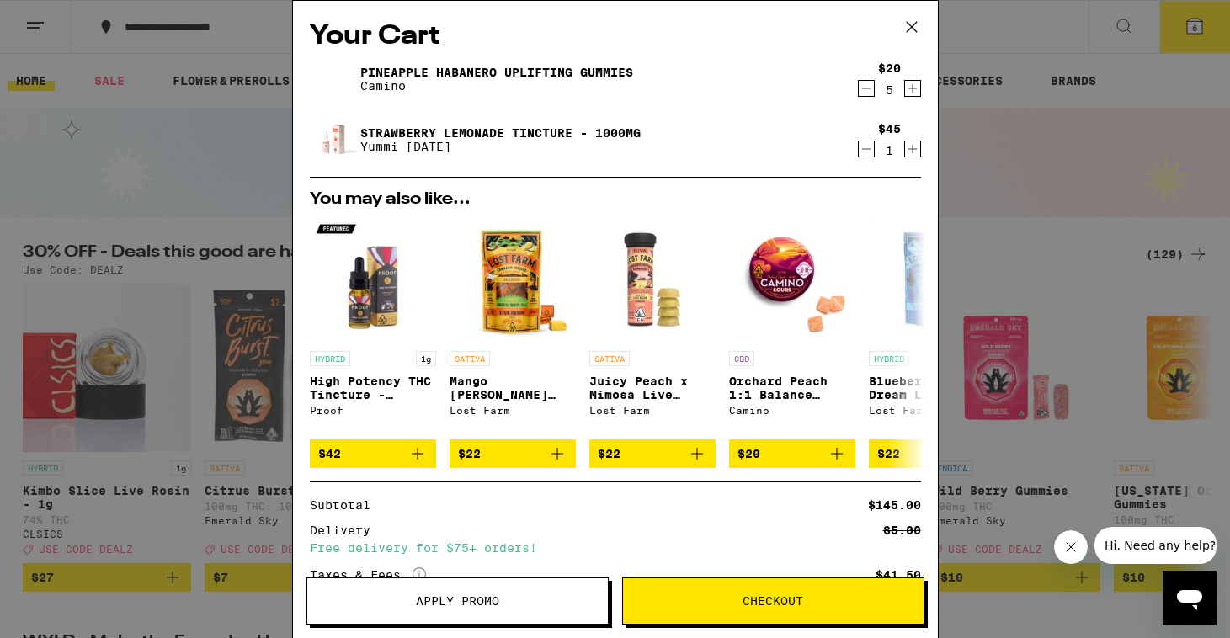
click at [915, 89] on icon "Increment" at bounding box center [912, 88] width 15 height 20
click at [865, 89] on icon "Decrement" at bounding box center [866, 88] width 15 height 20
click at [910, 91] on icon "Increment" at bounding box center [912, 88] width 15 height 20
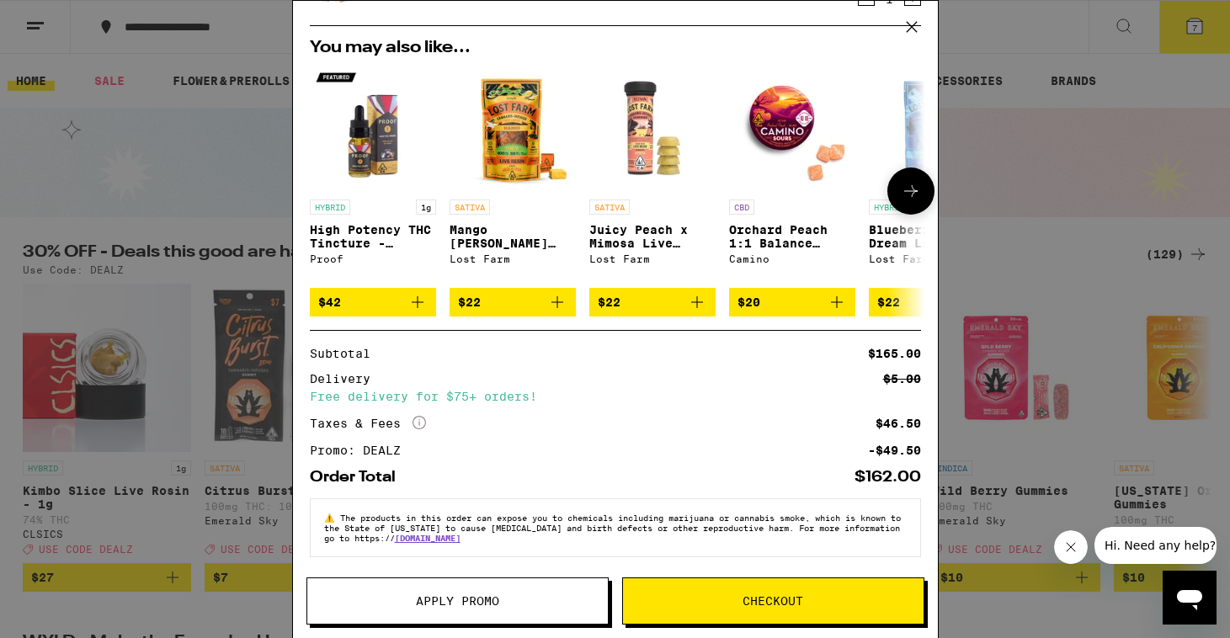
scroll to position [164, 0]
click at [799, 598] on span "Checkout" at bounding box center [772, 601] width 61 height 12
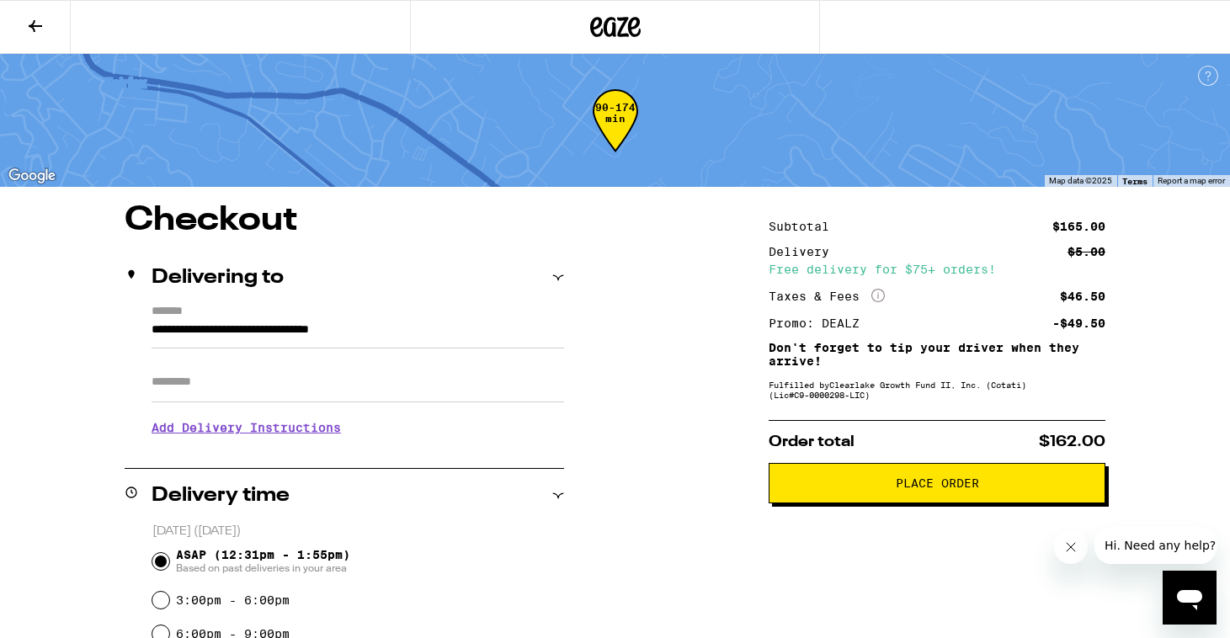
click at [932, 489] on span "Place Order" at bounding box center [937, 483] width 83 height 12
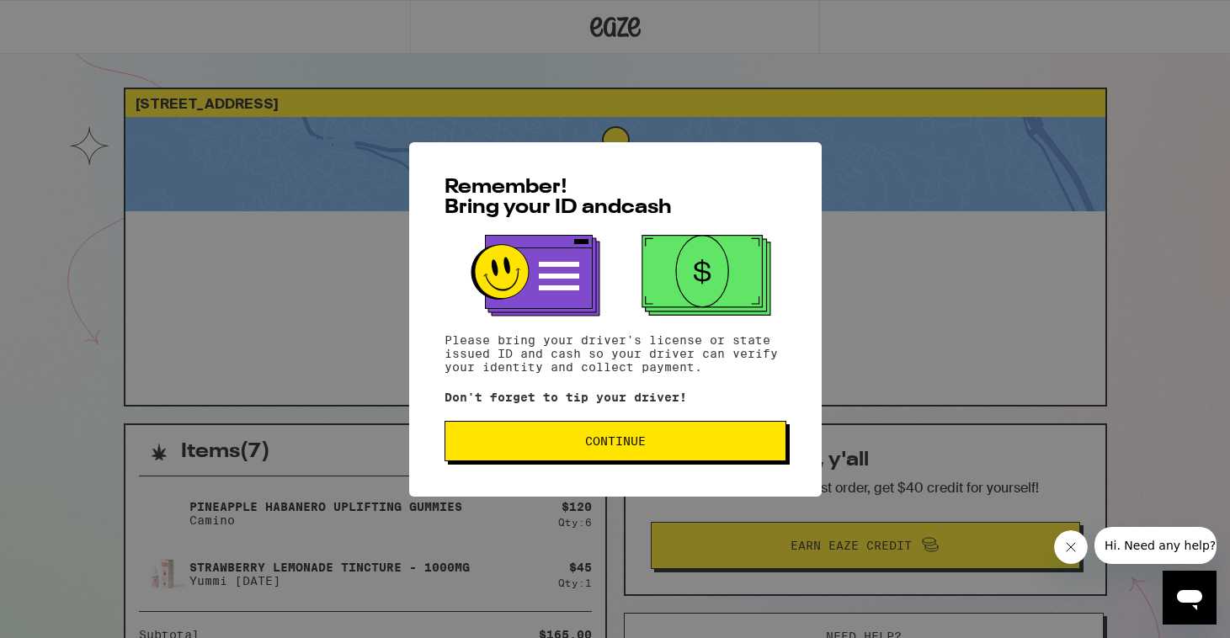
click at [714, 445] on span "Continue" at bounding box center [615, 441] width 313 height 12
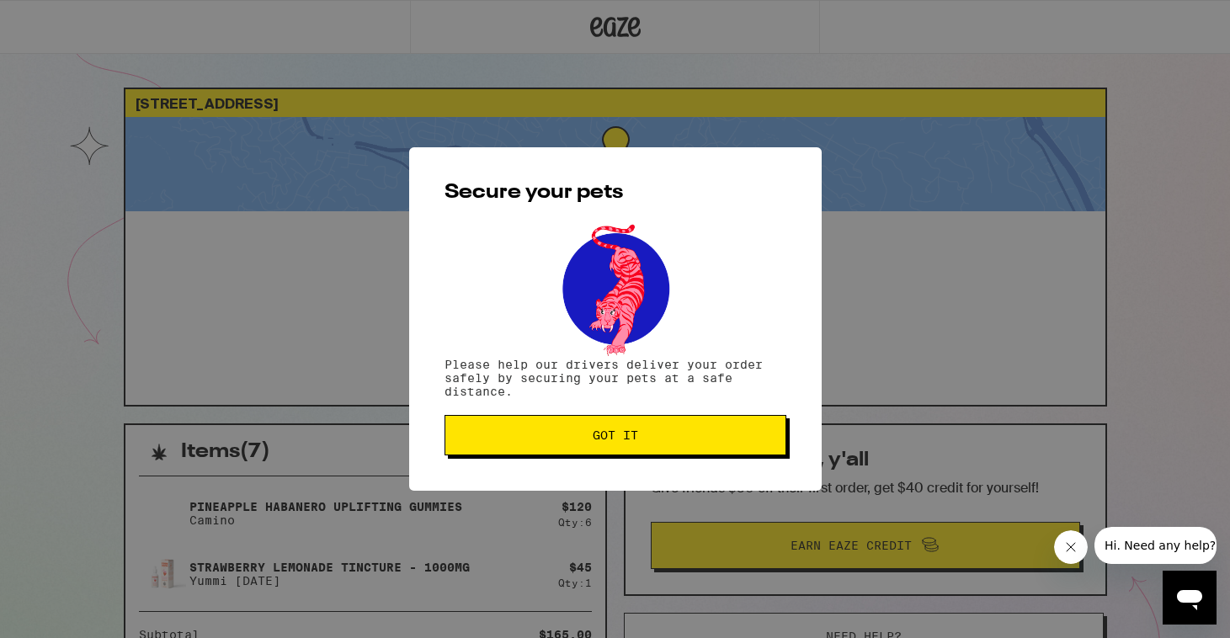
click at [714, 445] on button "Got it" at bounding box center [615, 435] width 342 height 40
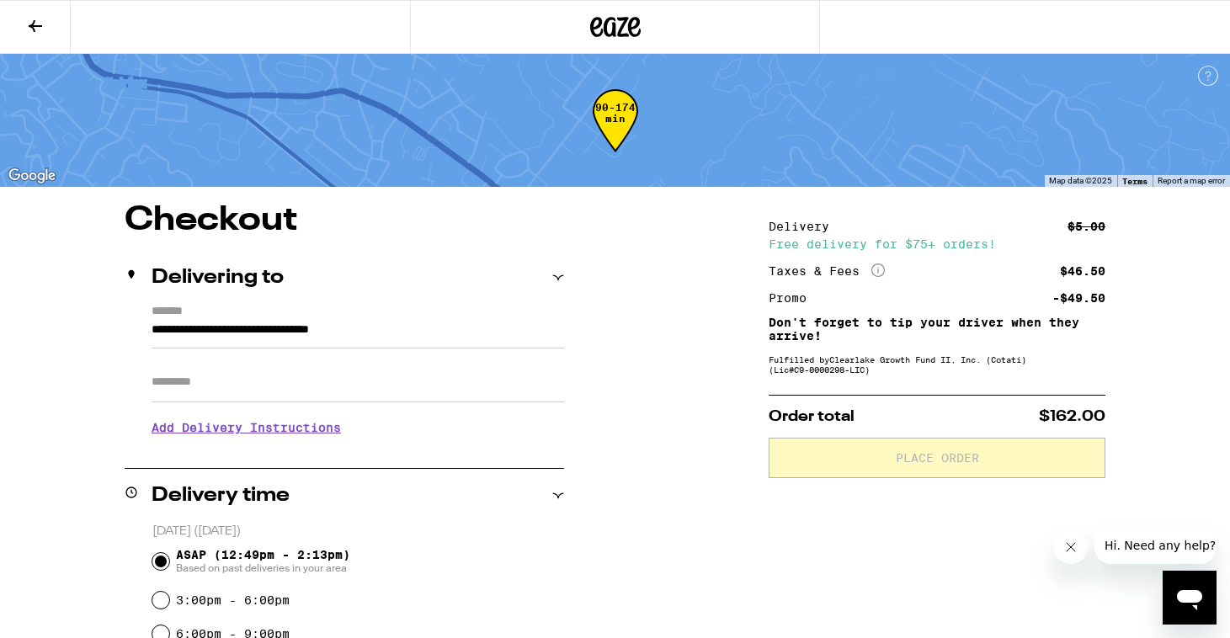
click at [39, 19] on icon at bounding box center [35, 26] width 20 height 20
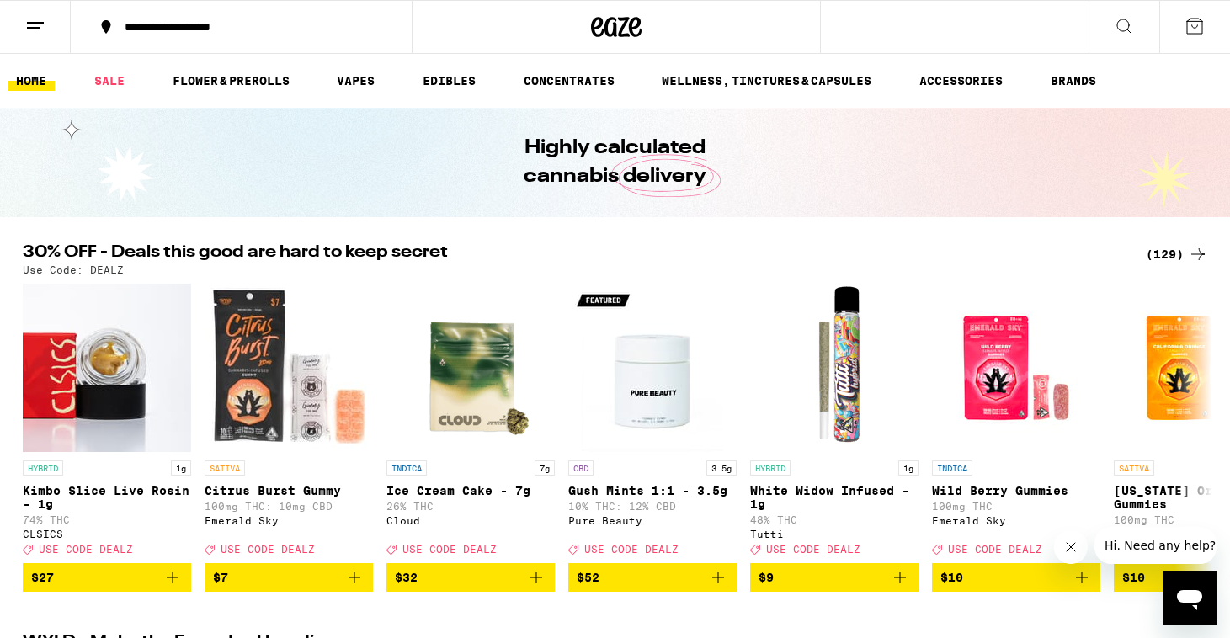
click at [1172, 255] on div "(129)" at bounding box center [1177, 254] width 62 height 20
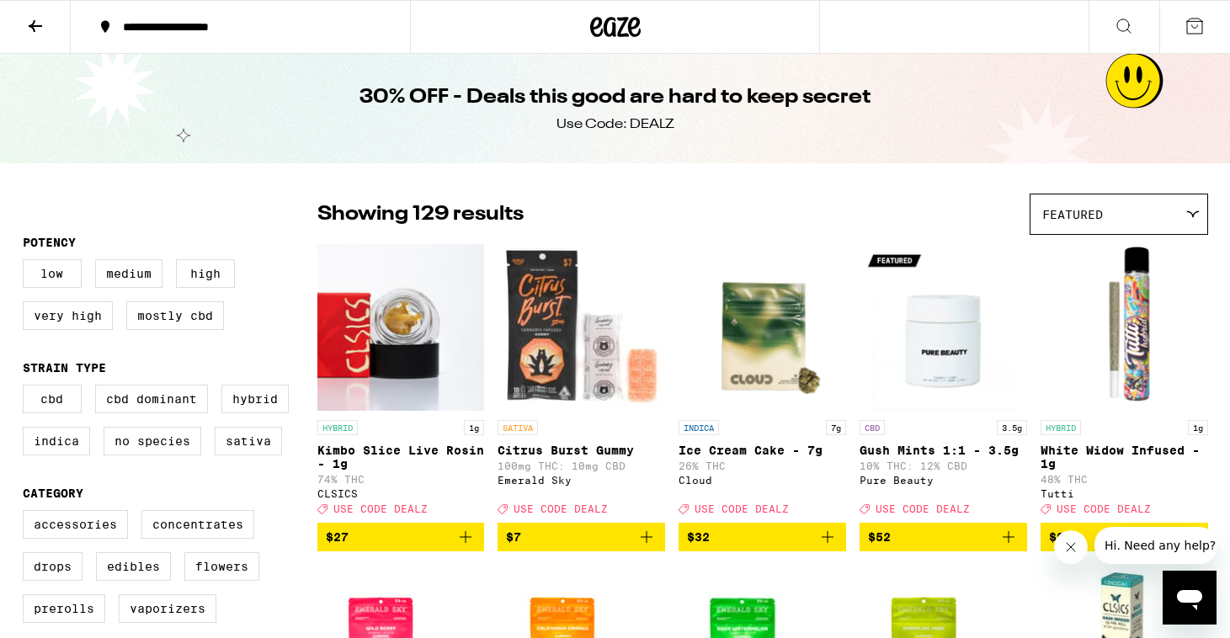
click at [1199, 250] on img "Open page for White Widow Infused - 1g from Tutti" at bounding box center [1125, 327] width 168 height 168
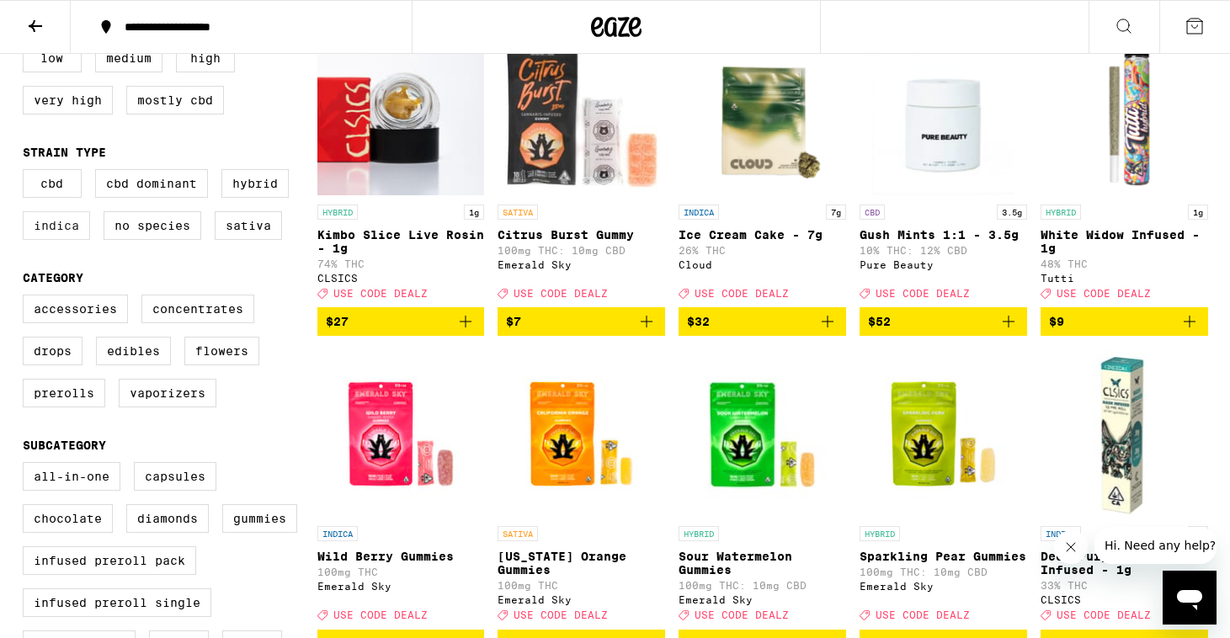
scroll to position [218, 0]
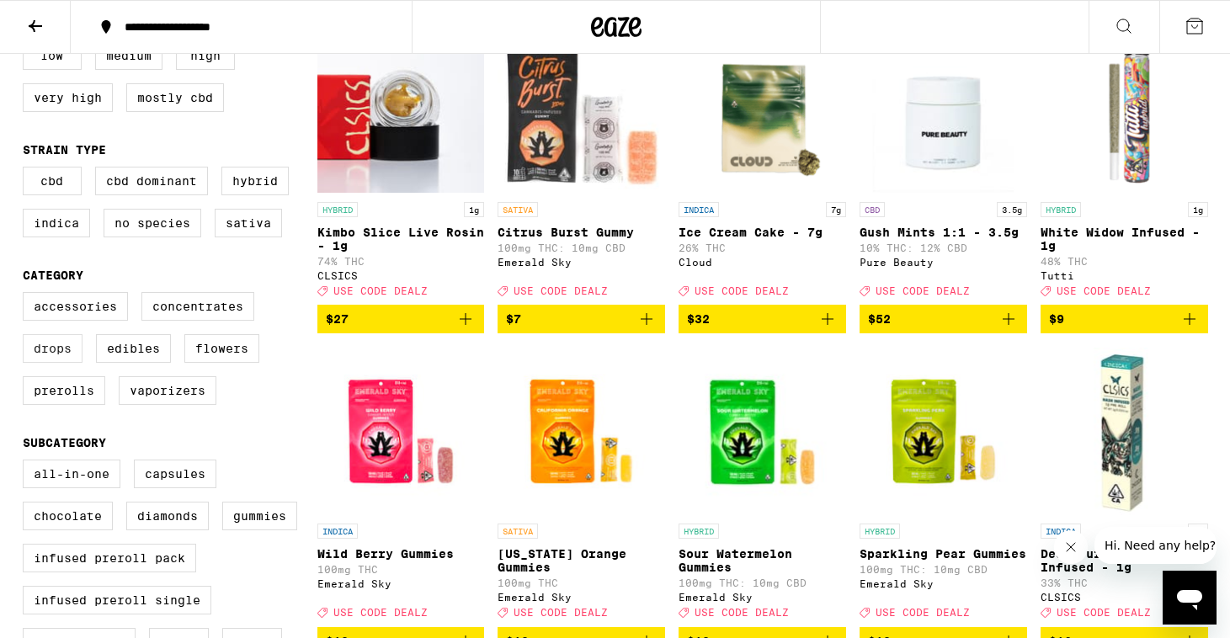
click at [64, 363] on label "Drops" at bounding box center [53, 348] width 60 height 29
click at [27, 295] on input "Drops" at bounding box center [26, 295] width 1 height 1
checkbox input "true"
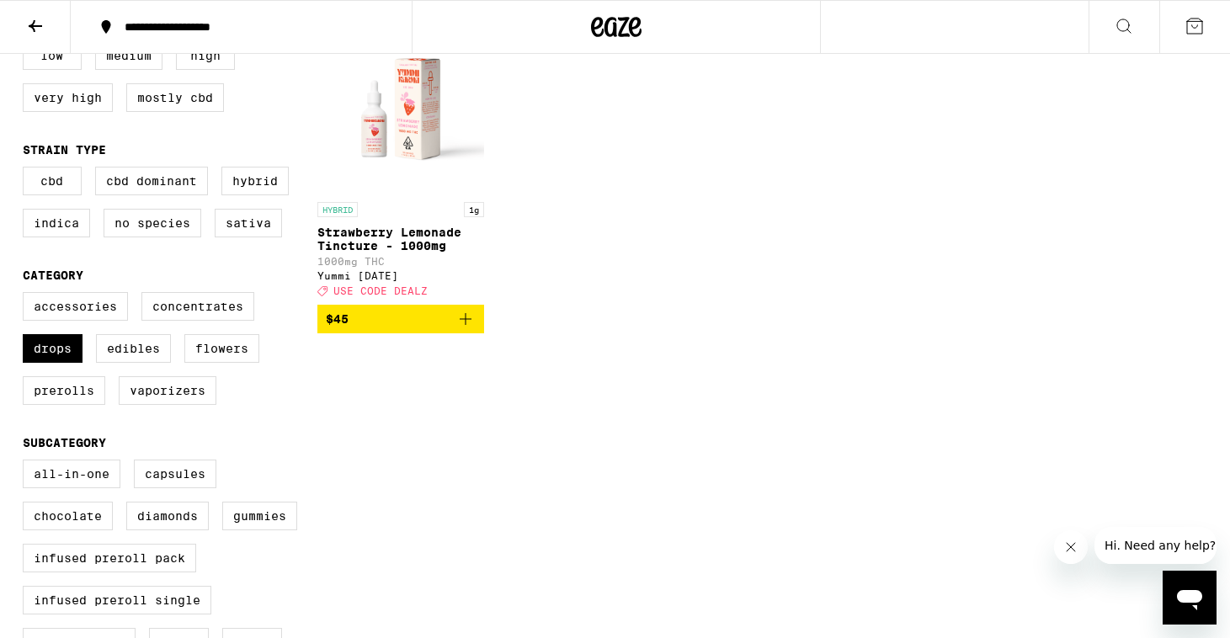
click at [361, 244] on p "Strawberry Lemonade Tincture - 1000mg" at bounding box center [401, 239] width 168 height 27
click at [42, 28] on icon at bounding box center [35, 26] width 20 height 20
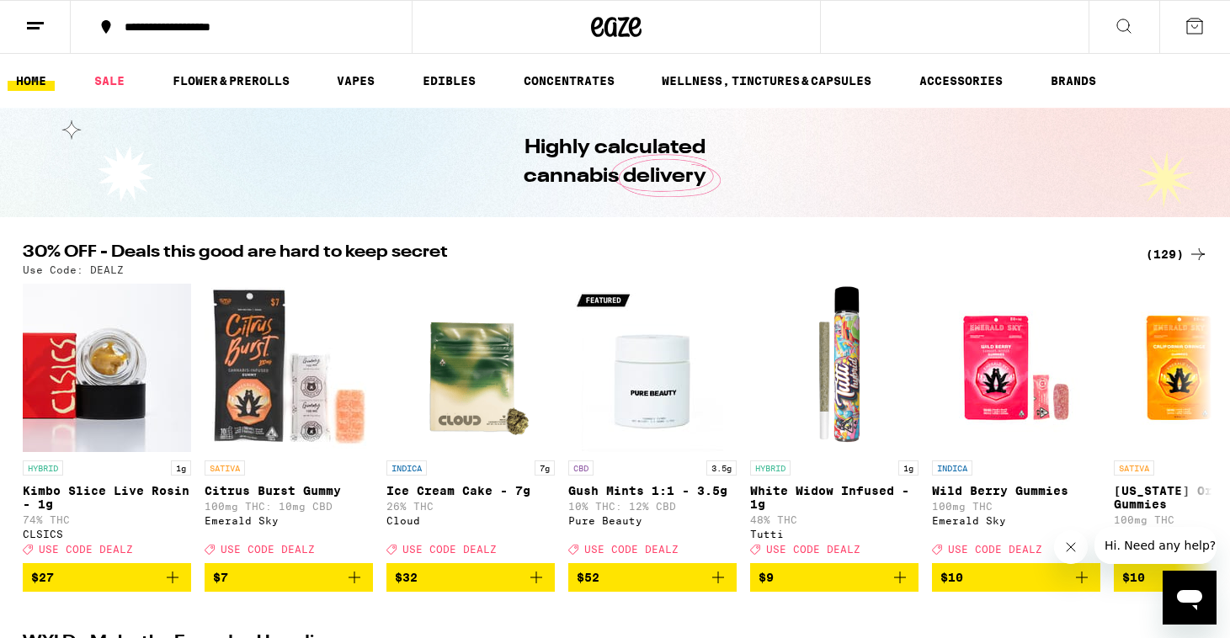
click at [1124, 19] on icon at bounding box center [1123, 25] width 13 height 13
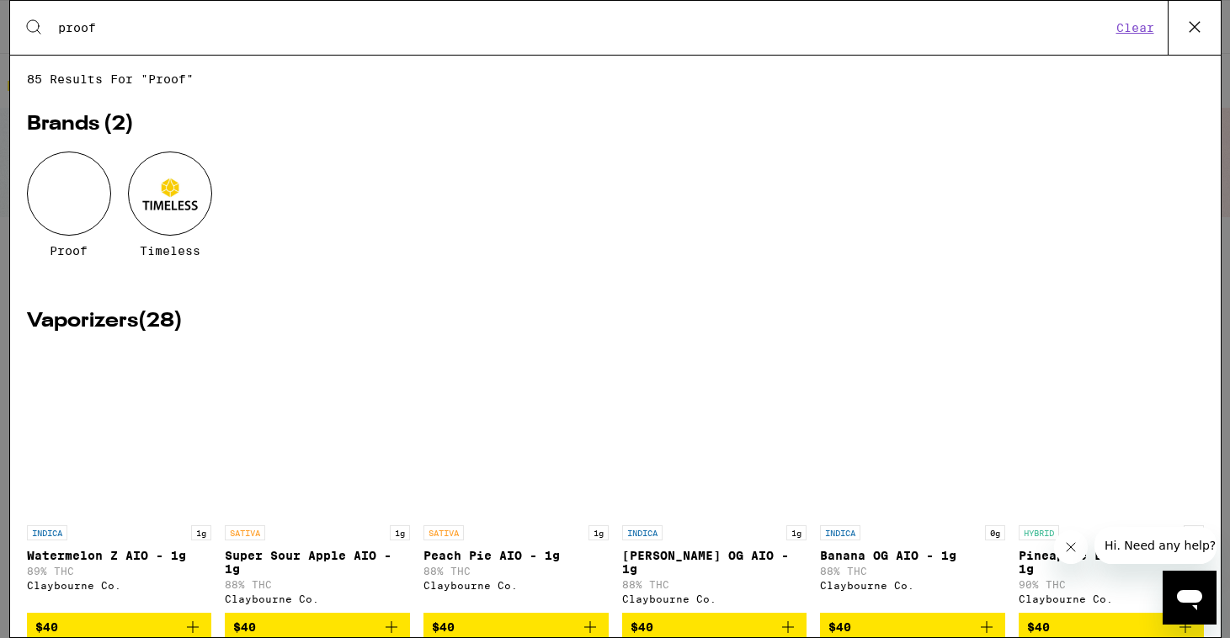
type input "proof"
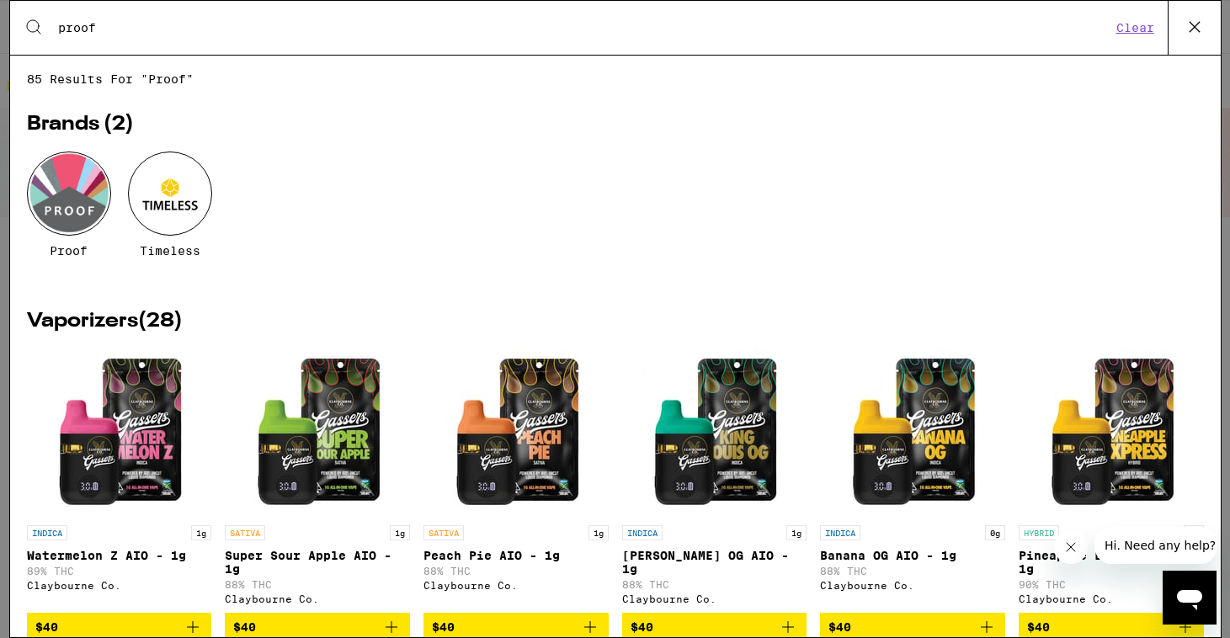
click at [63, 192] on div at bounding box center [69, 194] width 84 height 84
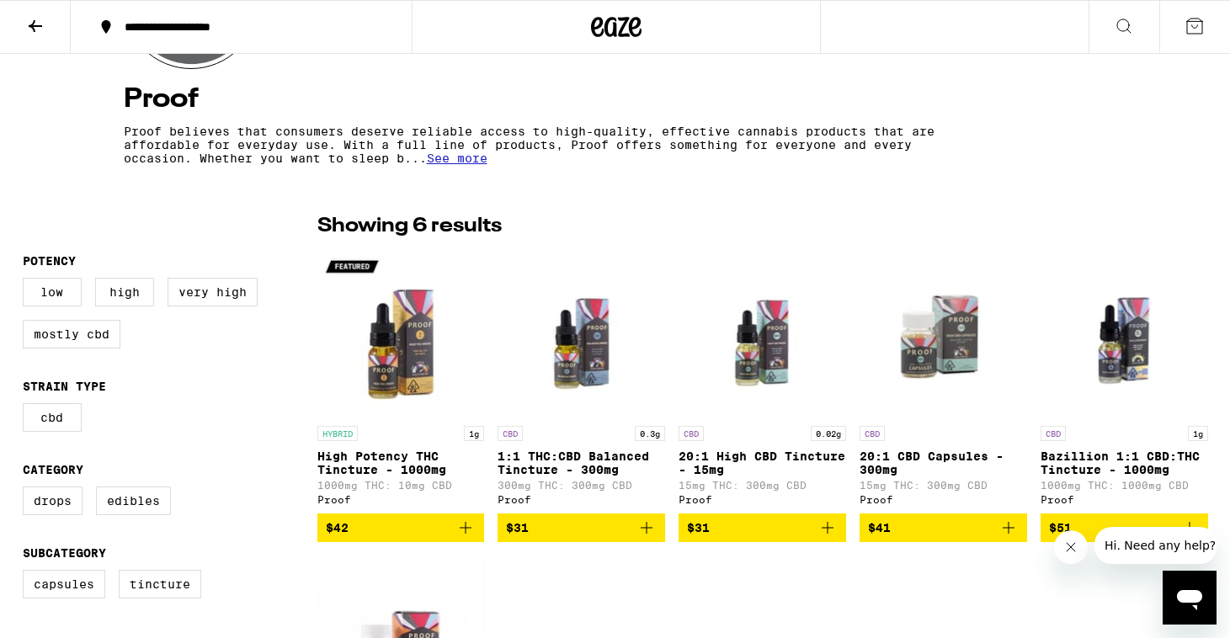
scroll to position [291, 0]
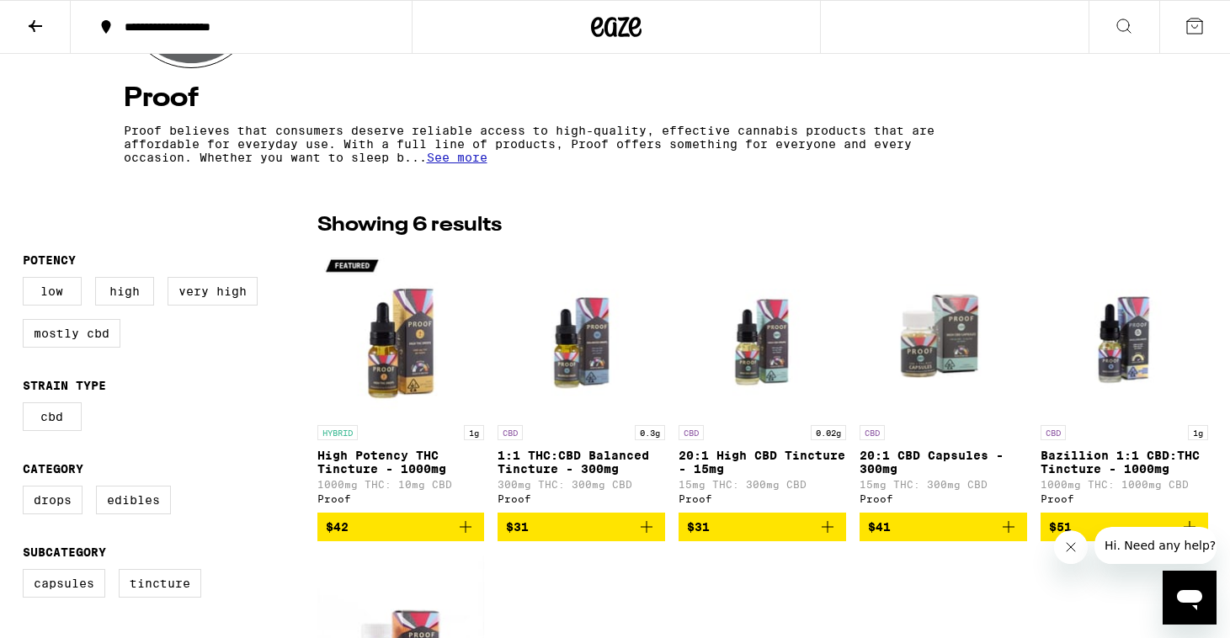
click at [408, 457] on p "High Potency THC Tincture - 1000mg" at bounding box center [401, 462] width 168 height 27
click at [39, 23] on icon at bounding box center [35, 26] width 20 height 20
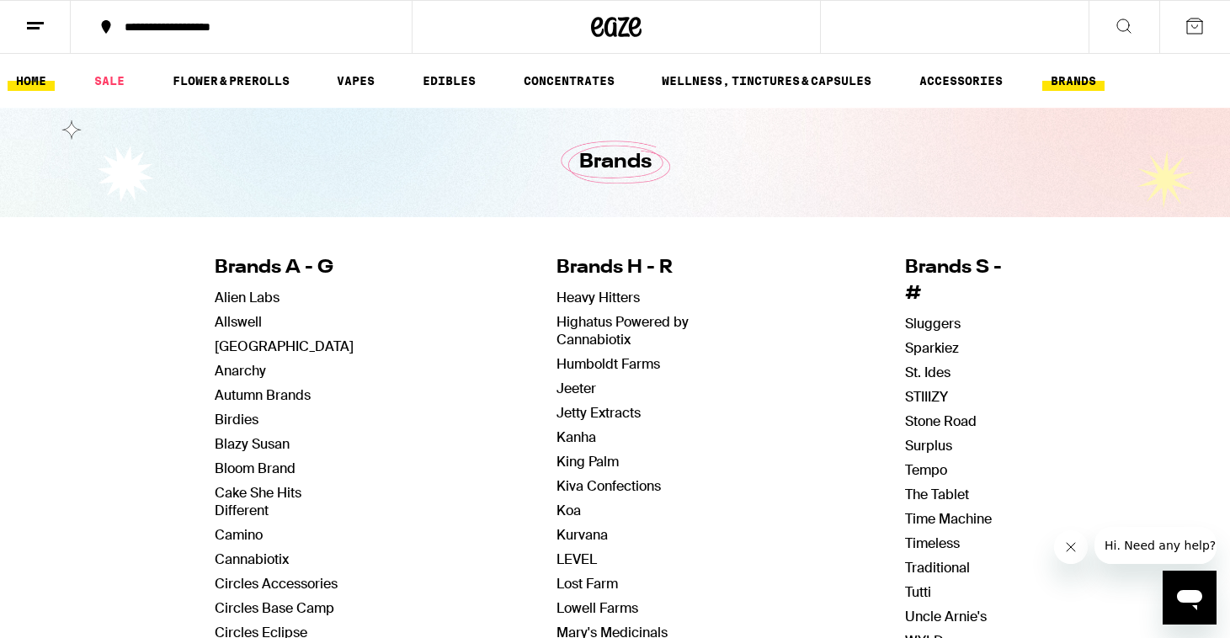
click at [29, 80] on link "HOME" at bounding box center [31, 81] width 47 height 20
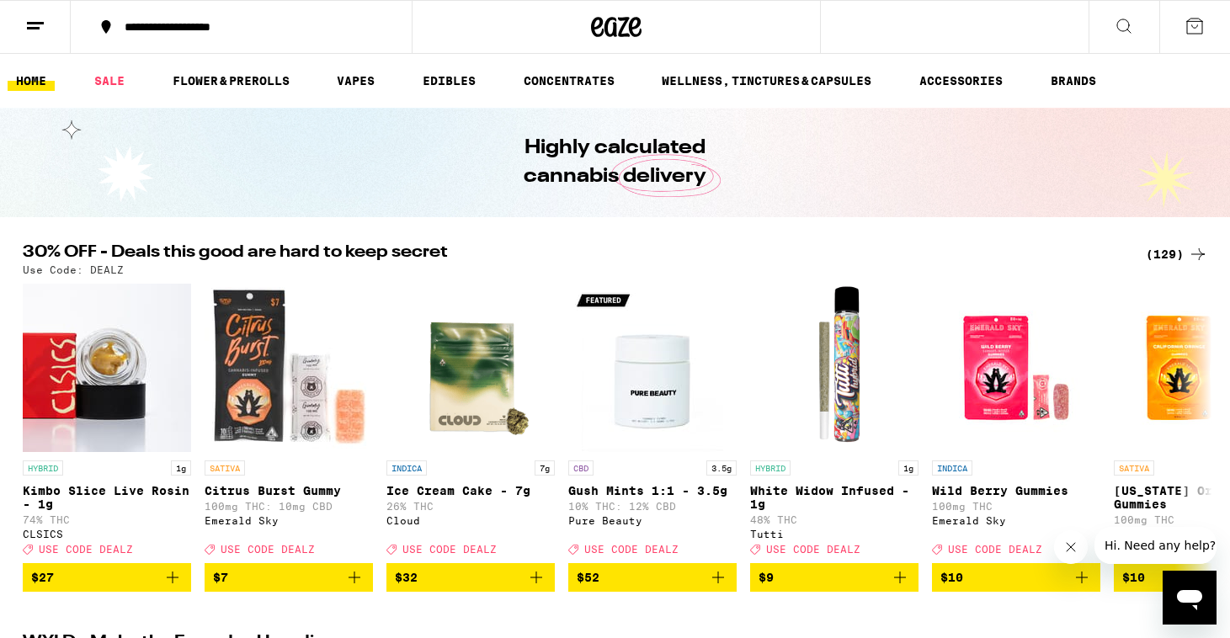
click at [260, 26] on div "**********" at bounding box center [251, 27] width 270 height 12
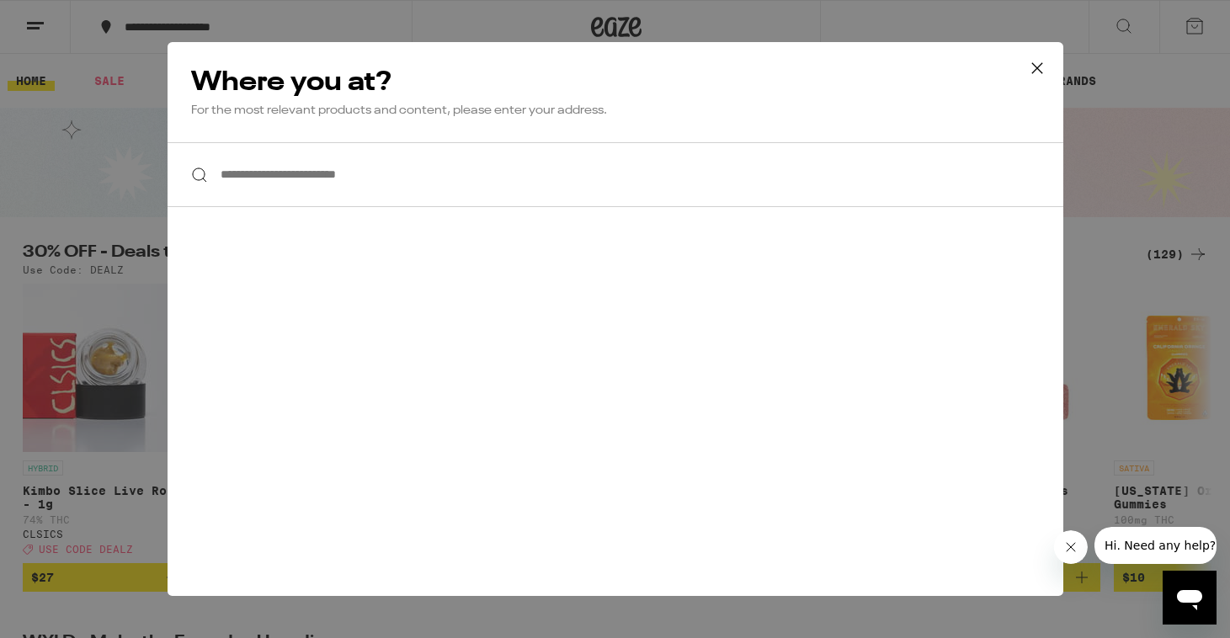
click at [1035, 67] on icon at bounding box center [1036, 68] width 10 height 10
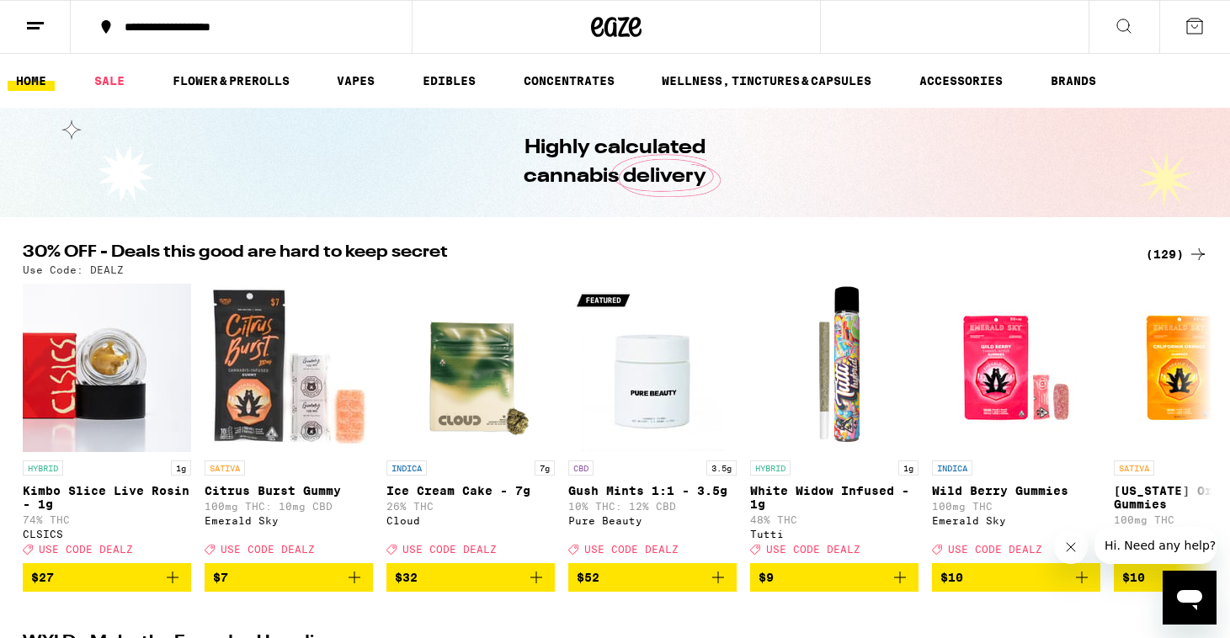
click at [37, 28] on line at bounding box center [33, 28] width 13 height 0
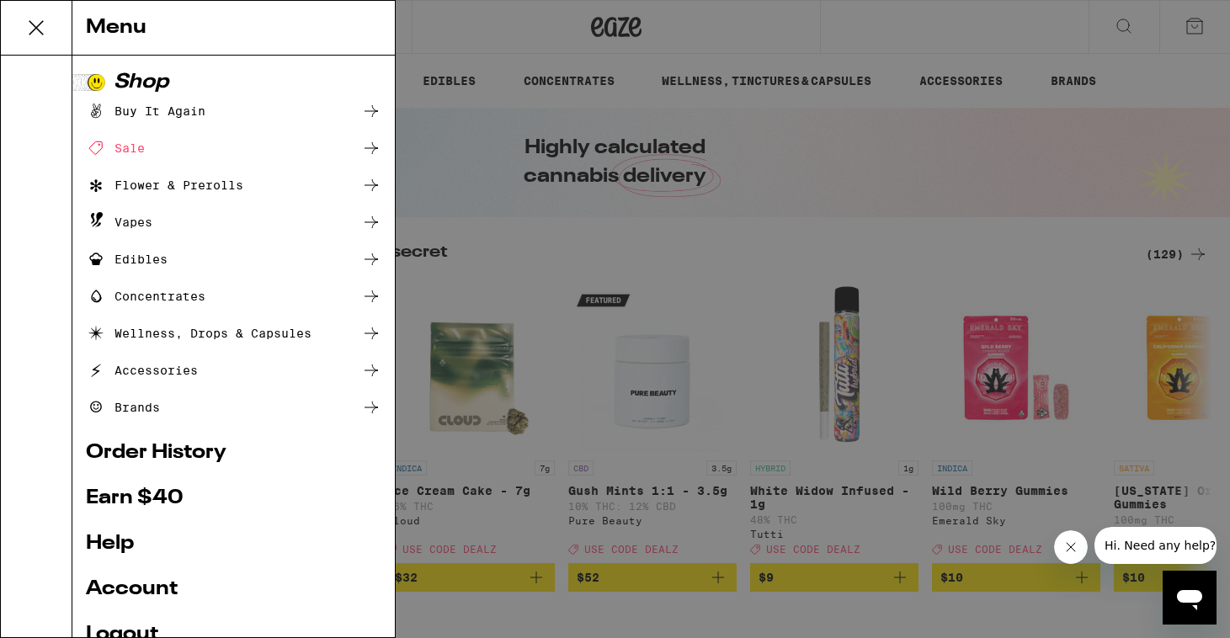
click at [157, 450] on link "Order History" at bounding box center [233, 453] width 295 height 20
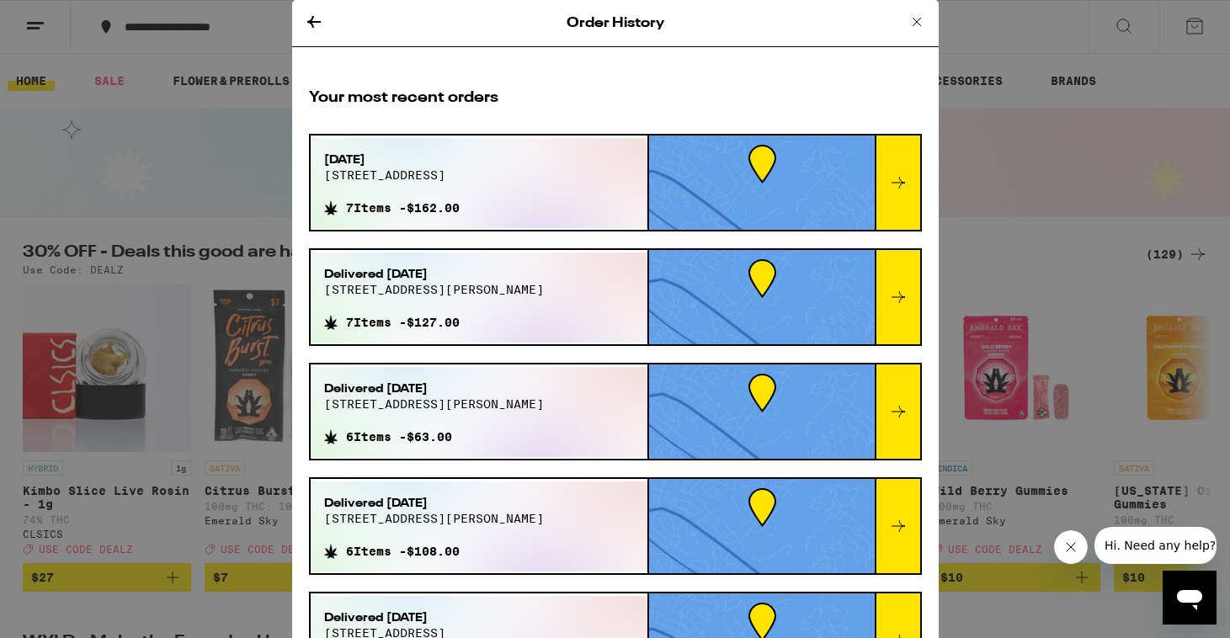
click at [902, 182] on icon at bounding box center [897, 183] width 13 height 12
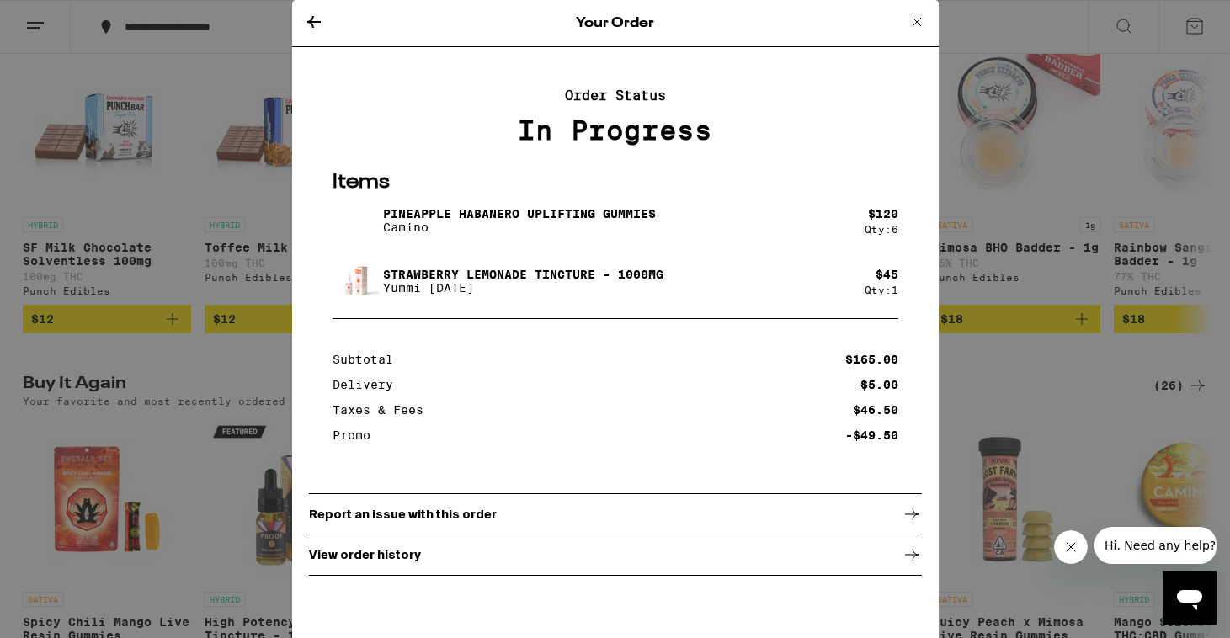
scroll to position [1009, 0]
click at [317, 21] on icon at bounding box center [313, 22] width 13 height 12
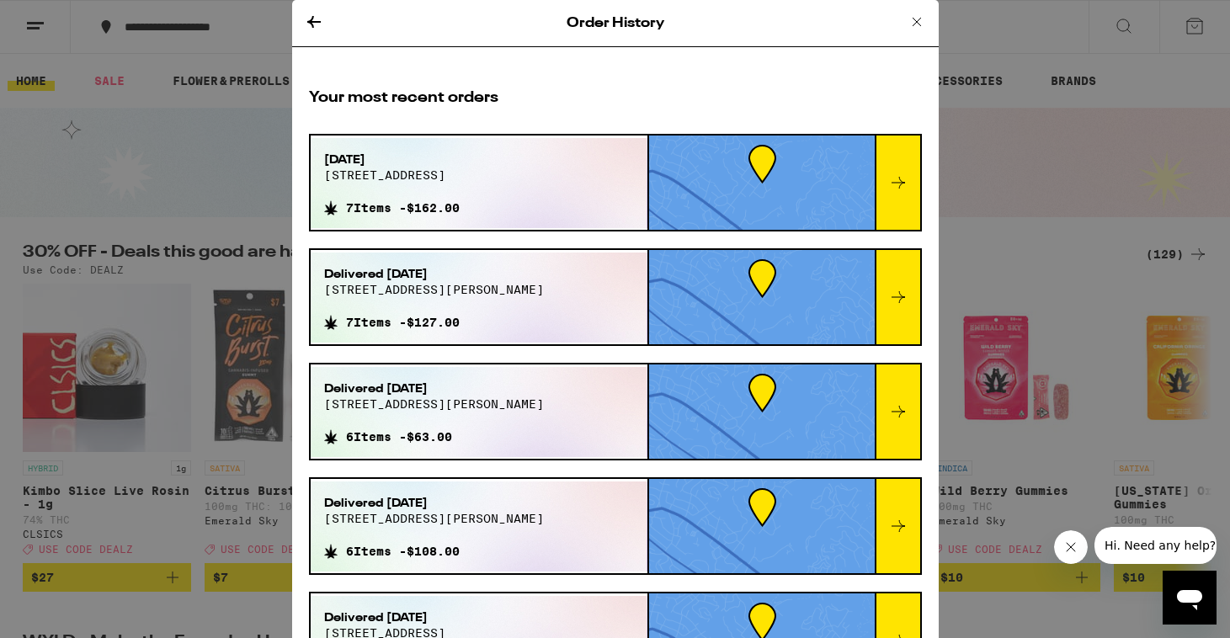
click at [915, 23] on icon at bounding box center [917, 22] width 8 height 8
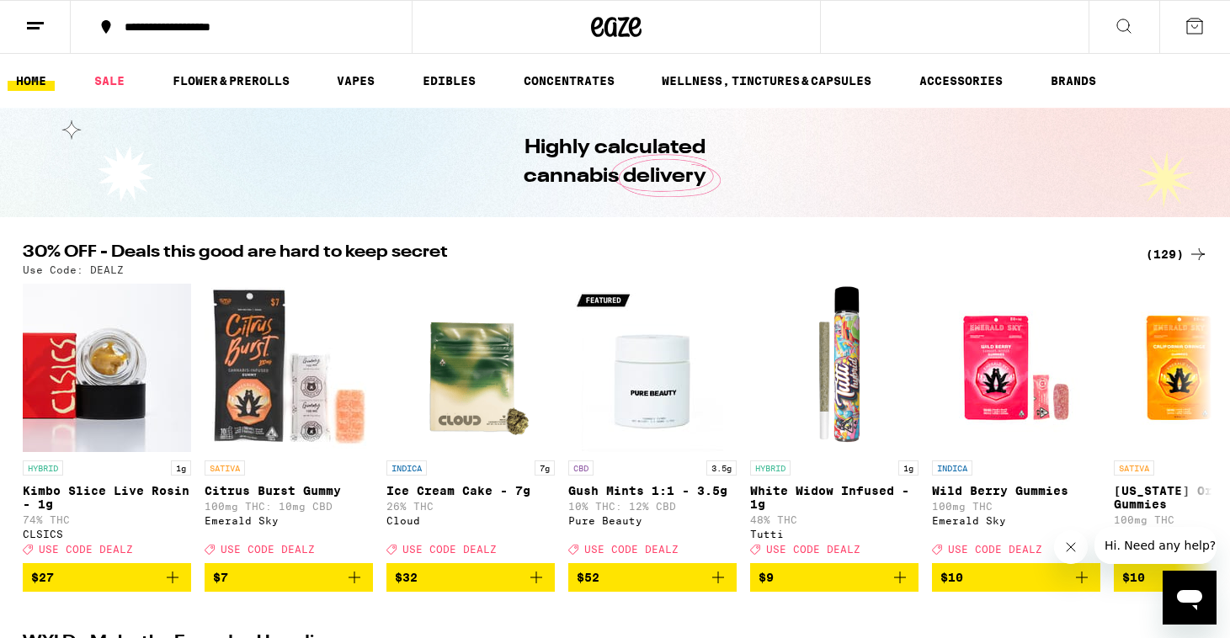
click at [1200, 29] on icon at bounding box center [1194, 26] width 20 height 20
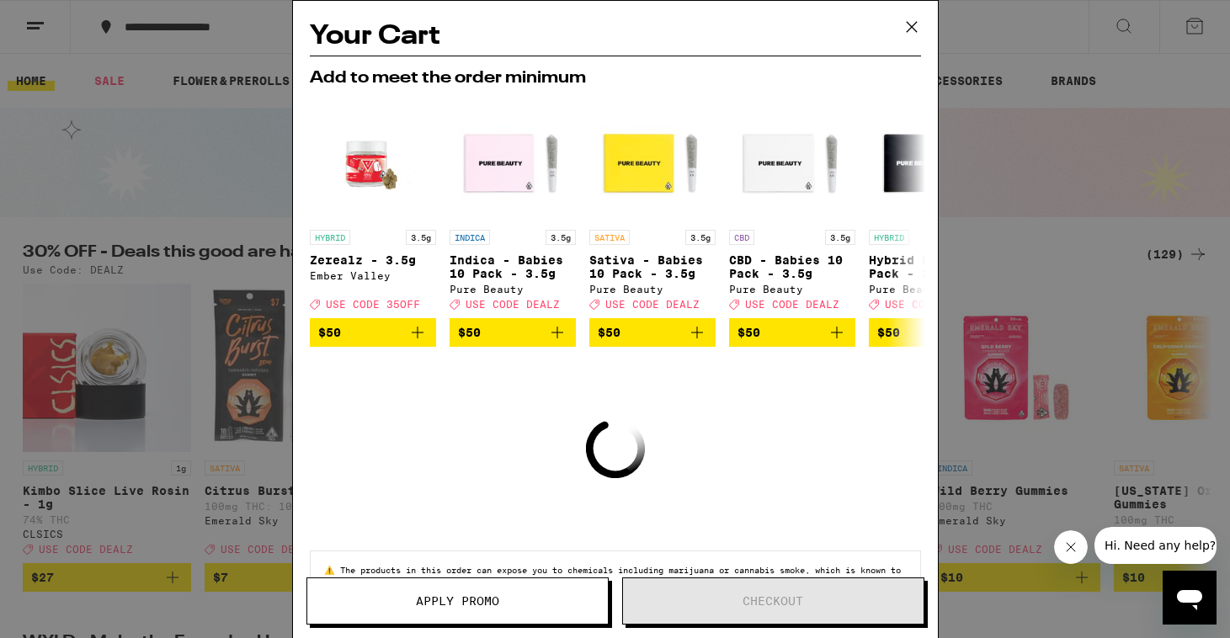
click at [913, 23] on icon at bounding box center [911, 26] width 25 height 25
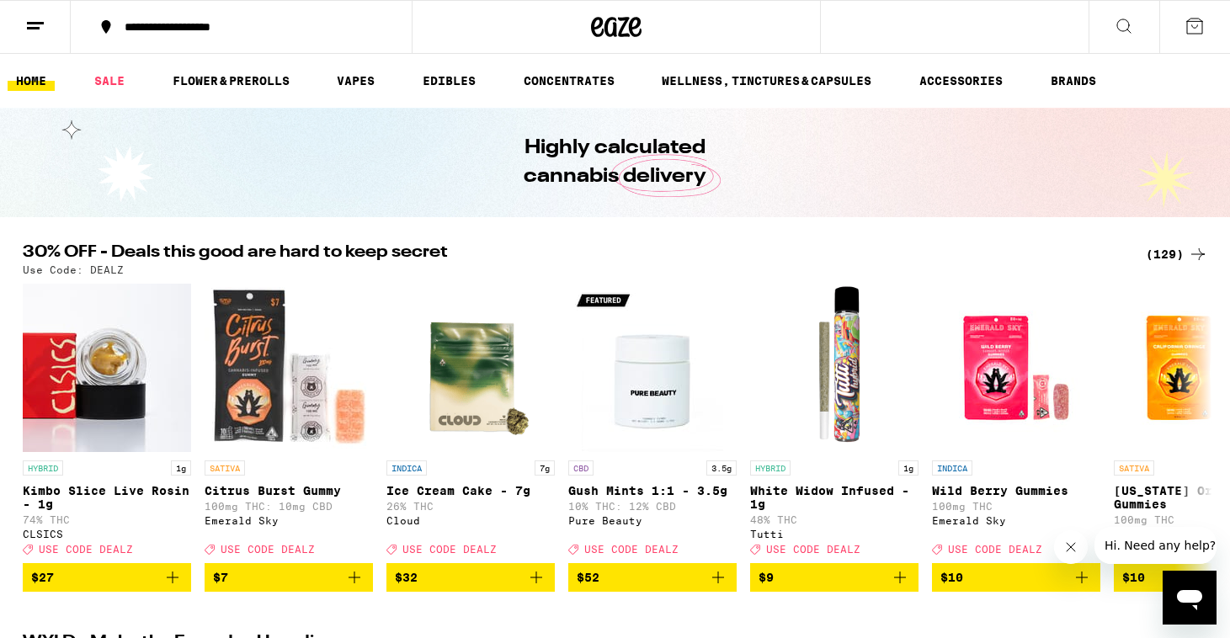
click at [1126, 27] on icon at bounding box center [1124, 26] width 20 height 20
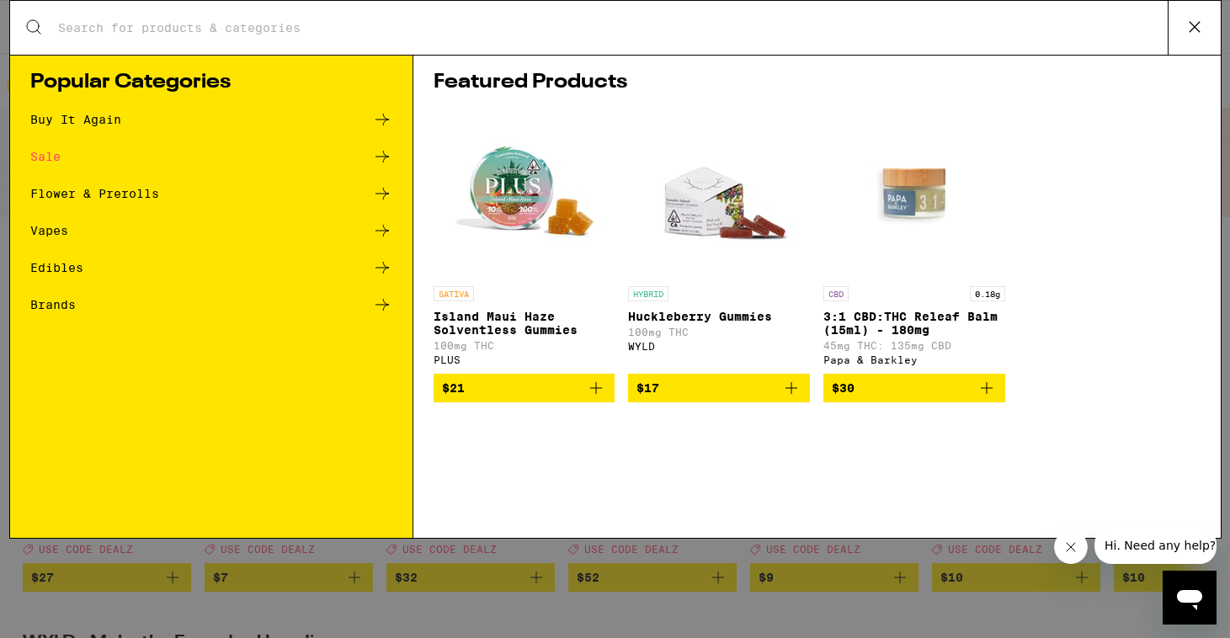
click at [1040, 35] on input "Search for Products" at bounding box center [612, 27] width 1110 height 15
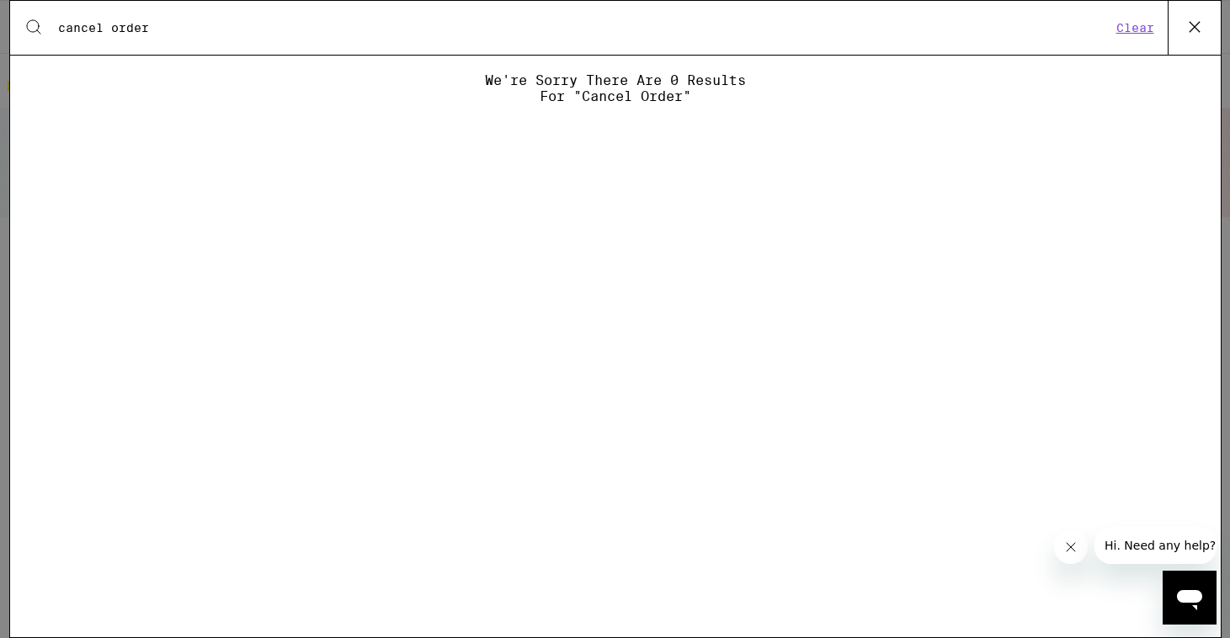
type input "cancel order"
click at [1128, 28] on button "Clear" at bounding box center [1135, 27] width 48 height 15
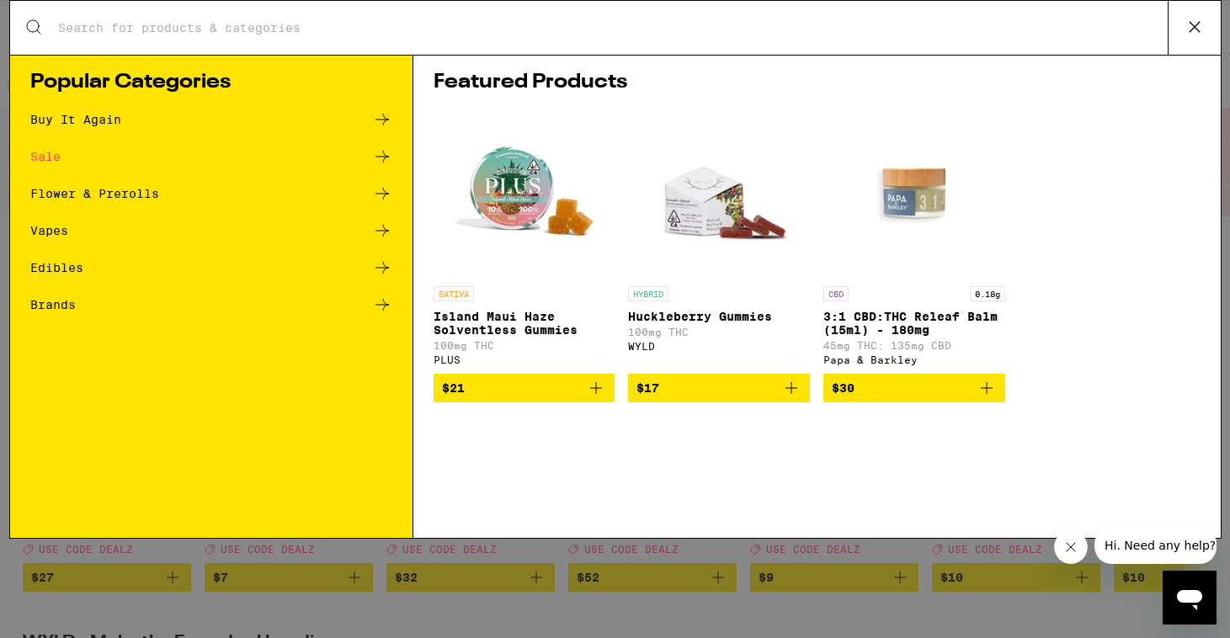
click at [1130, 546] on span "Hi. Need any help?" at bounding box center [1159, 545] width 111 height 13
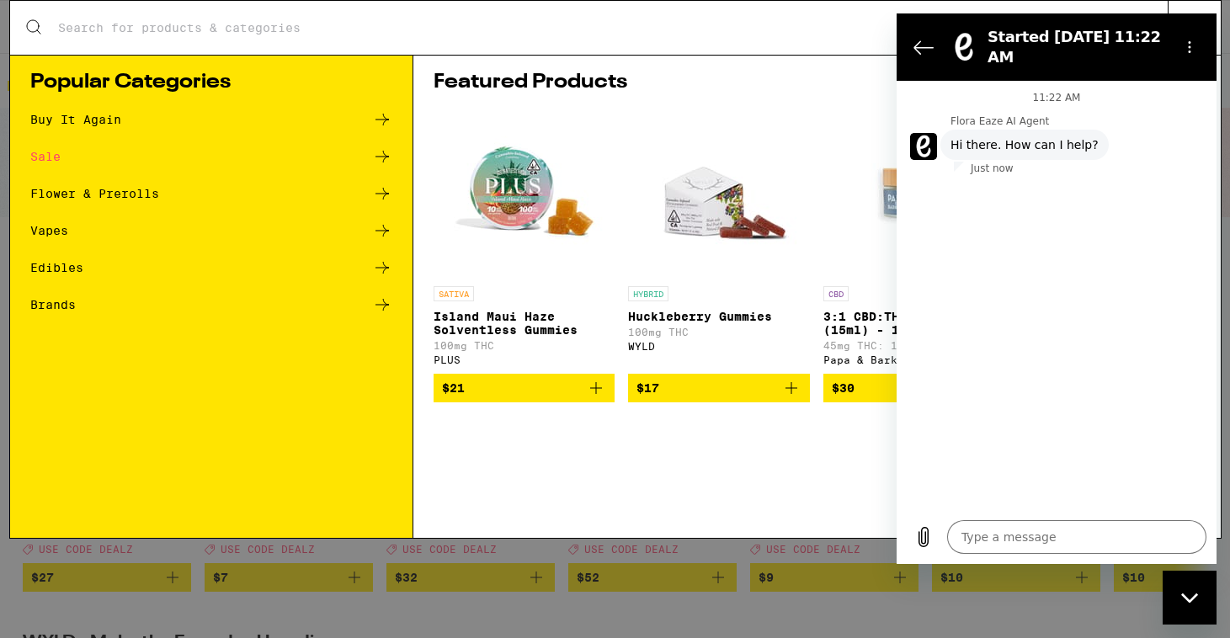
type textarea "x"
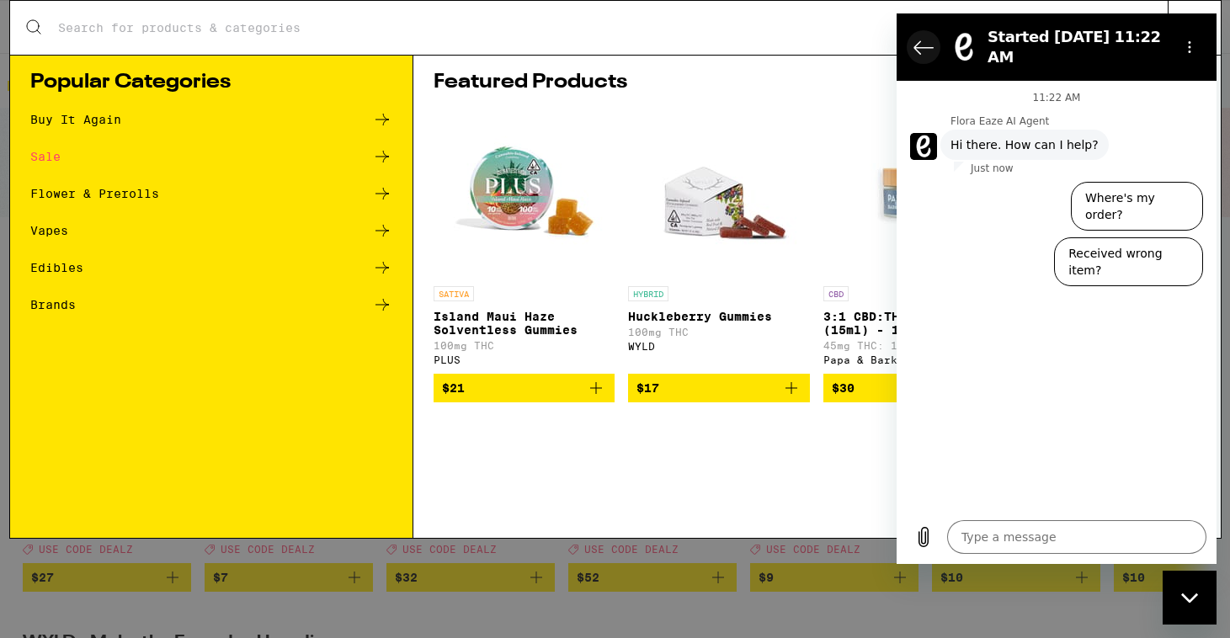
click at [918, 43] on icon "Back to the conversation list" at bounding box center [923, 47] width 20 height 20
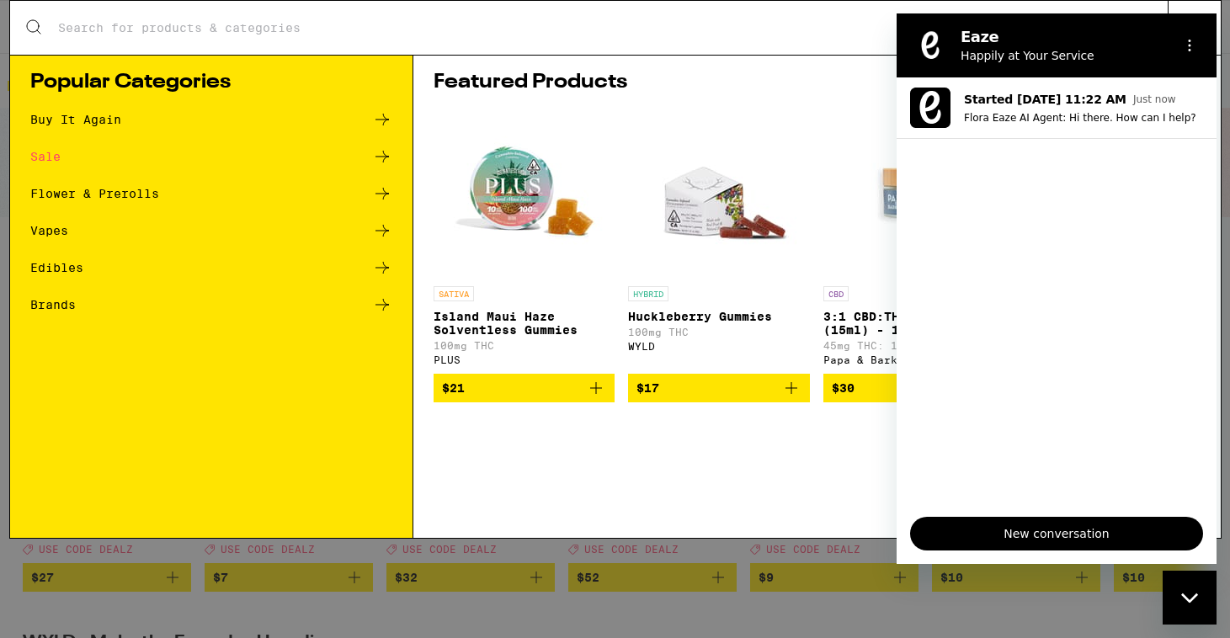
click at [753, 38] on div "Search for Products" at bounding box center [615, 28] width 1211 height 54
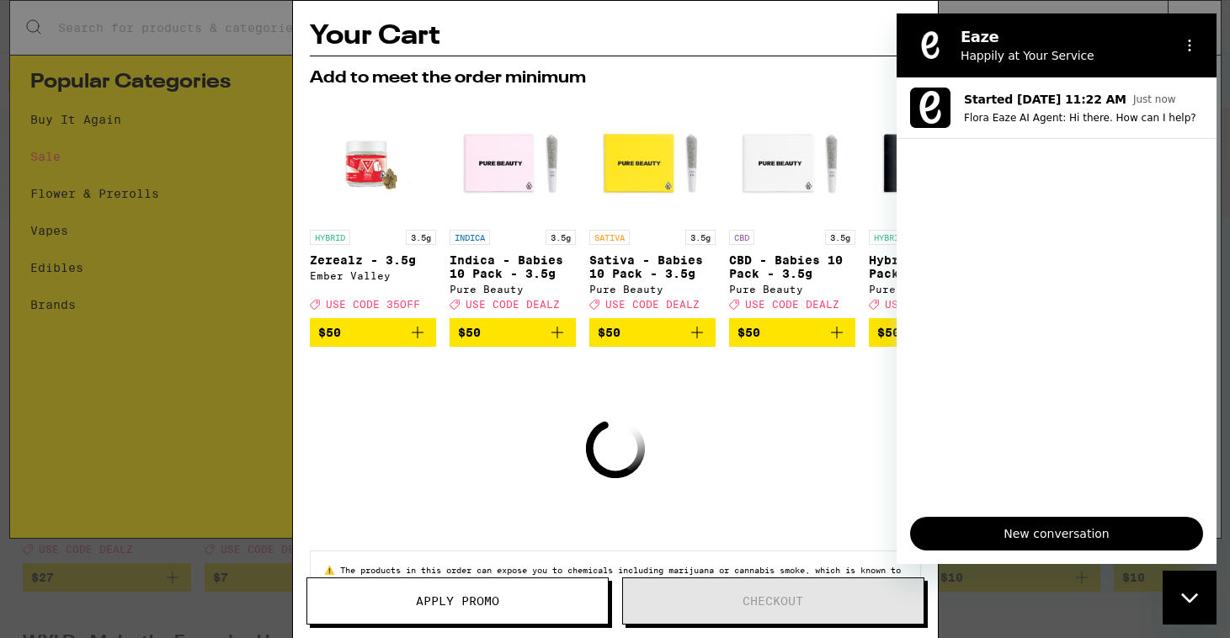
click at [1171, 45] on div at bounding box center [1186, 46] width 40 height 34
click at [1122, 291] on ul "Started [DATE] 11:22 AM Just now Flora Eaze AI Agent: Hi there. How can I help?" at bounding box center [1057, 290] width 320 height 426
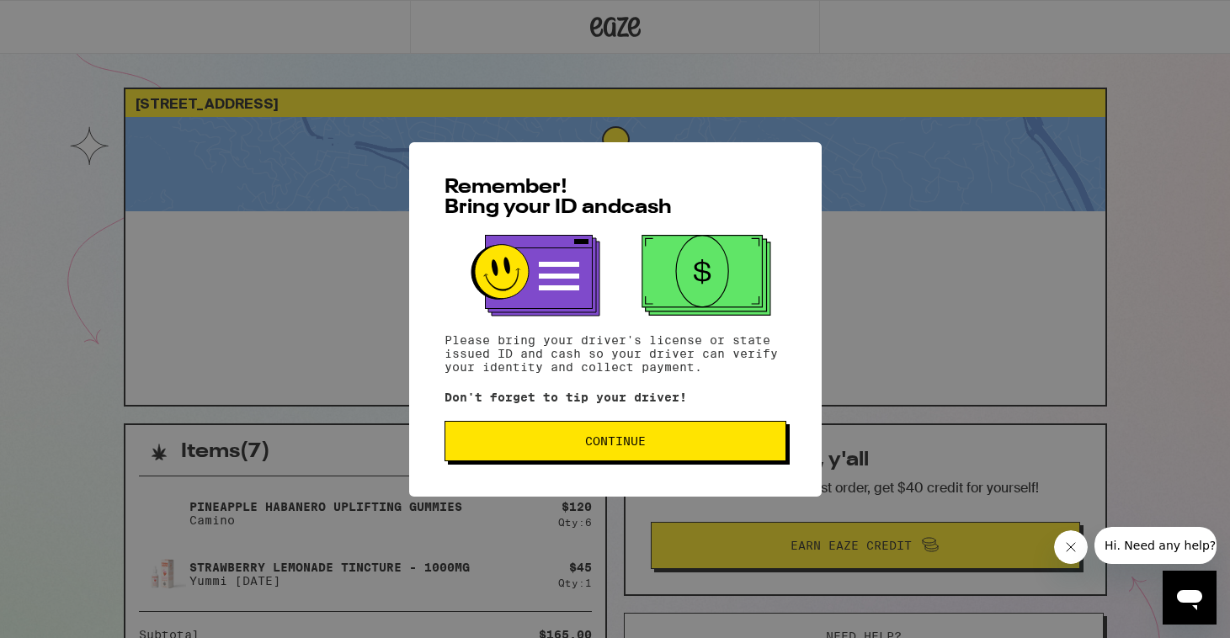
click at [635, 444] on span "Continue" at bounding box center [615, 441] width 61 height 12
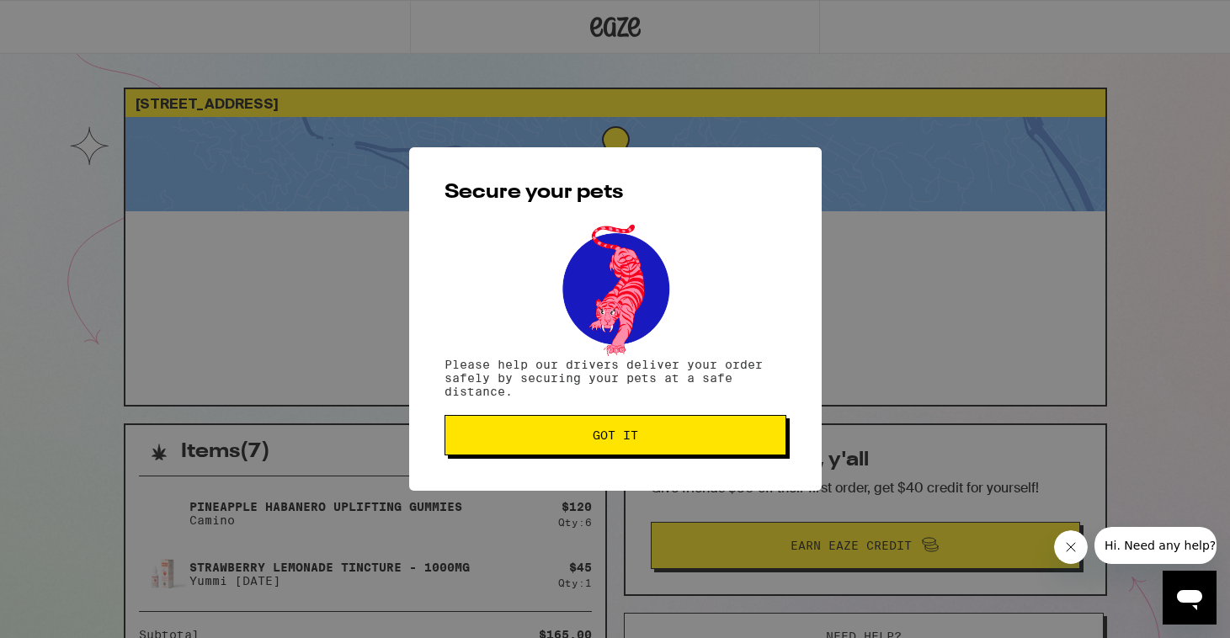
click at [636, 441] on span "Got it" at bounding box center [615, 435] width 45 height 12
